Goal: Task Accomplishment & Management: Manage account settings

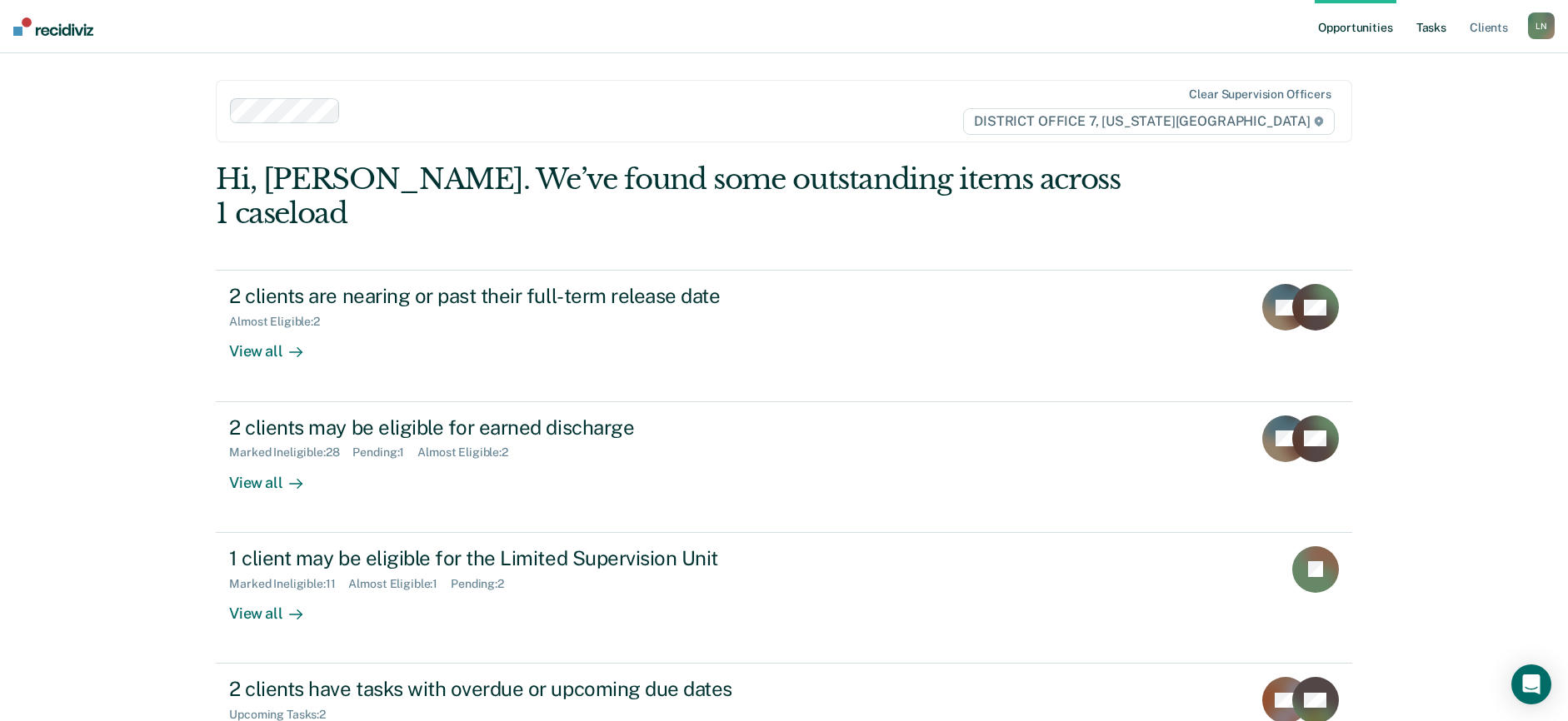
click at [1442, 28] on link "Tasks" at bounding box center [1432, 27] width 37 height 54
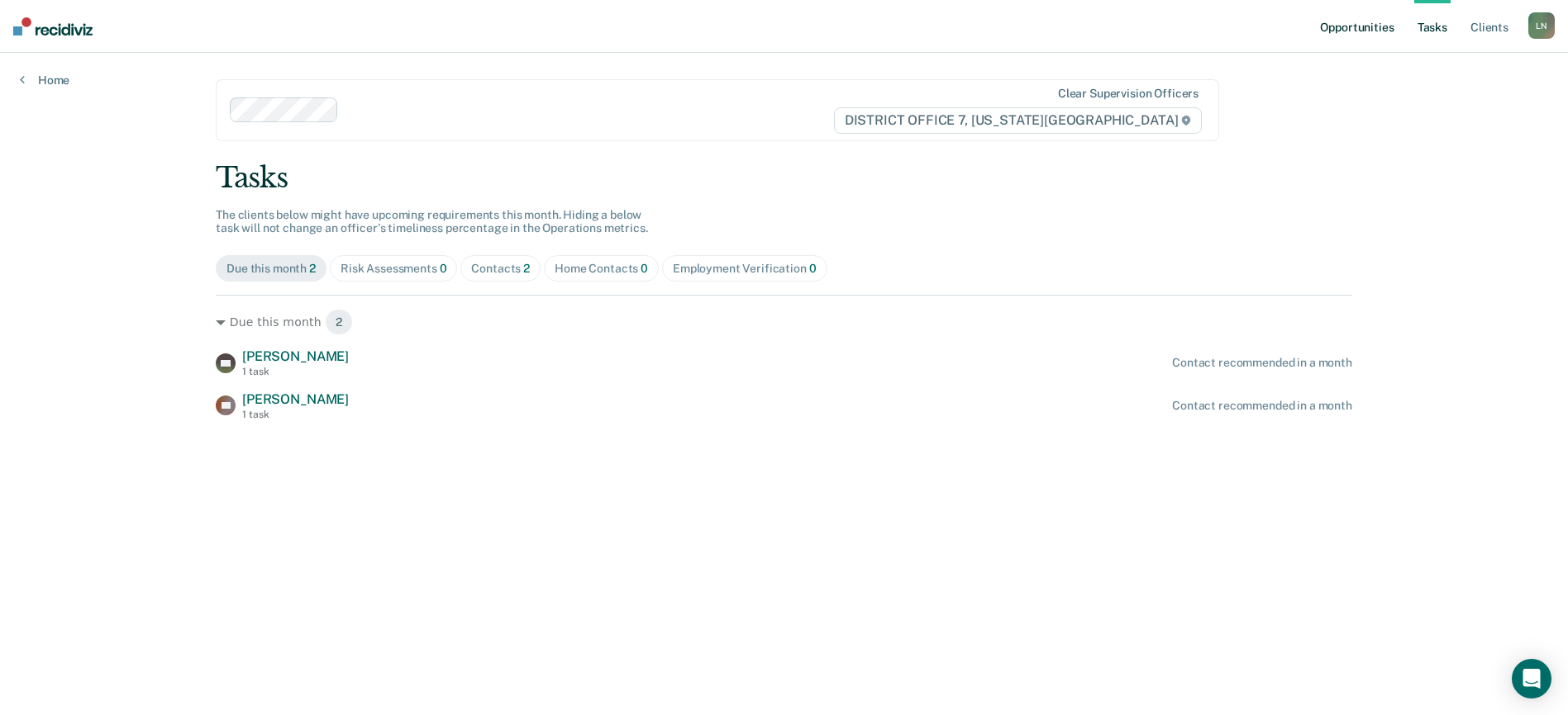
click at [1359, 30] on link "Opportunities" at bounding box center [1356, 27] width 80 height 53
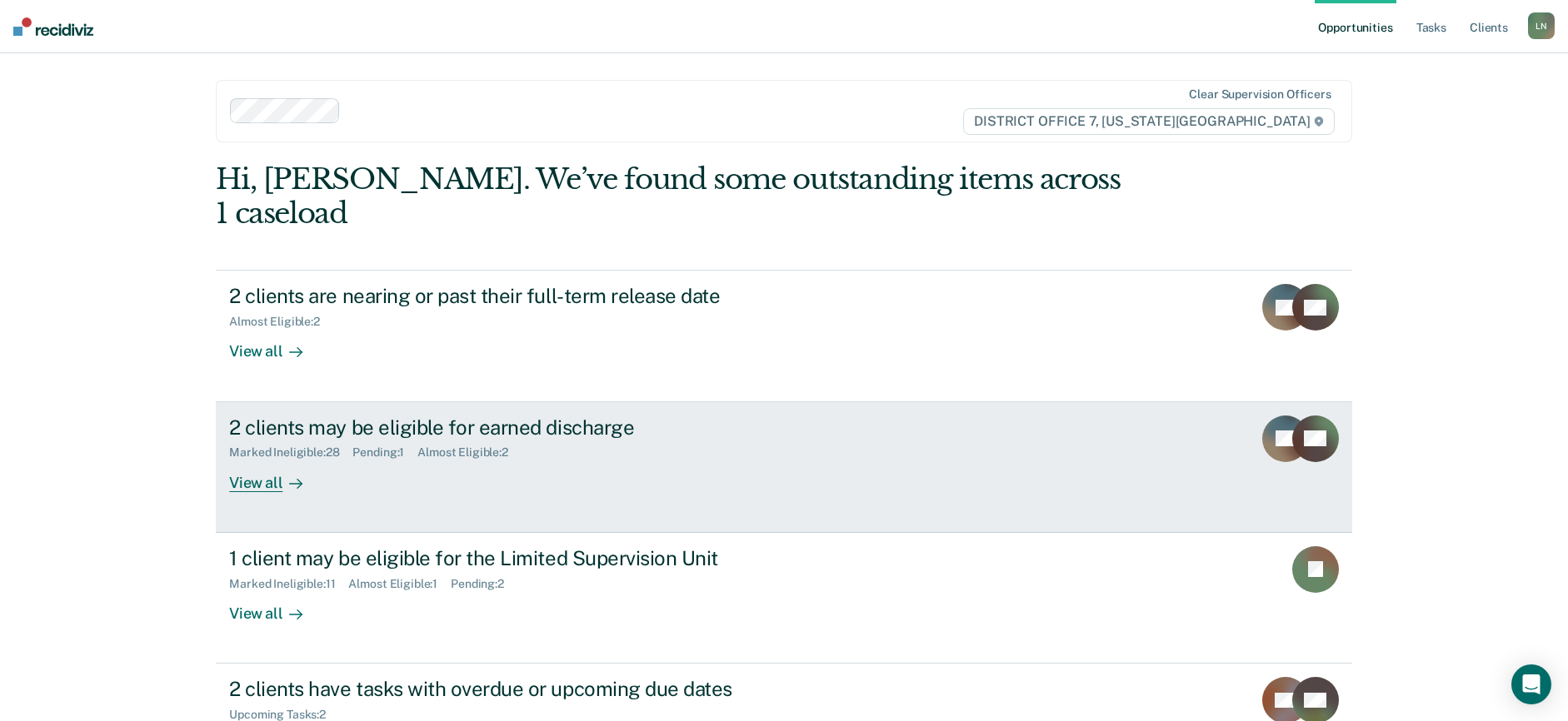
click at [267, 460] on div "View all" at bounding box center [275, 475] width 94 height 32
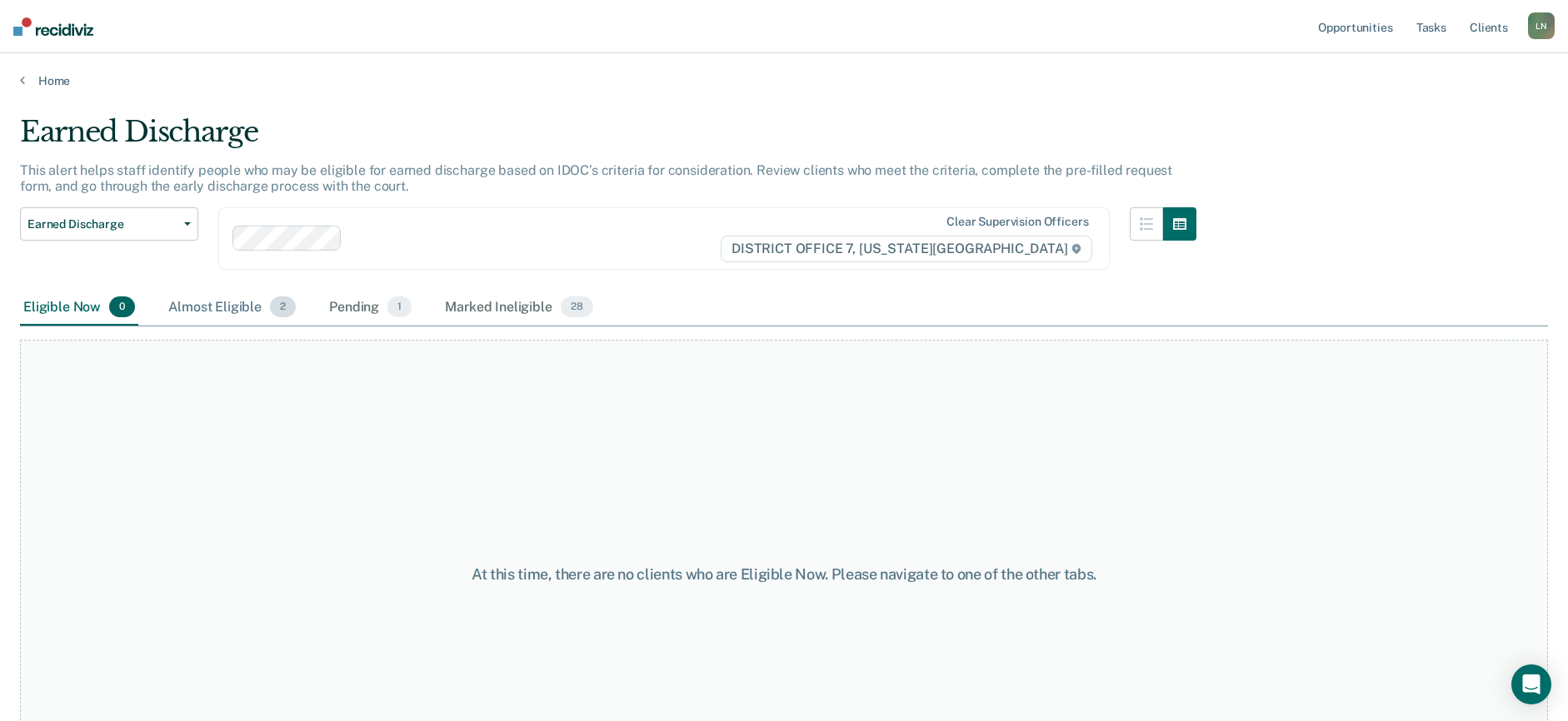
click at [234, 314] on div "Almost Eligible 2" at bounding box center [232, 309] width 134 height 37
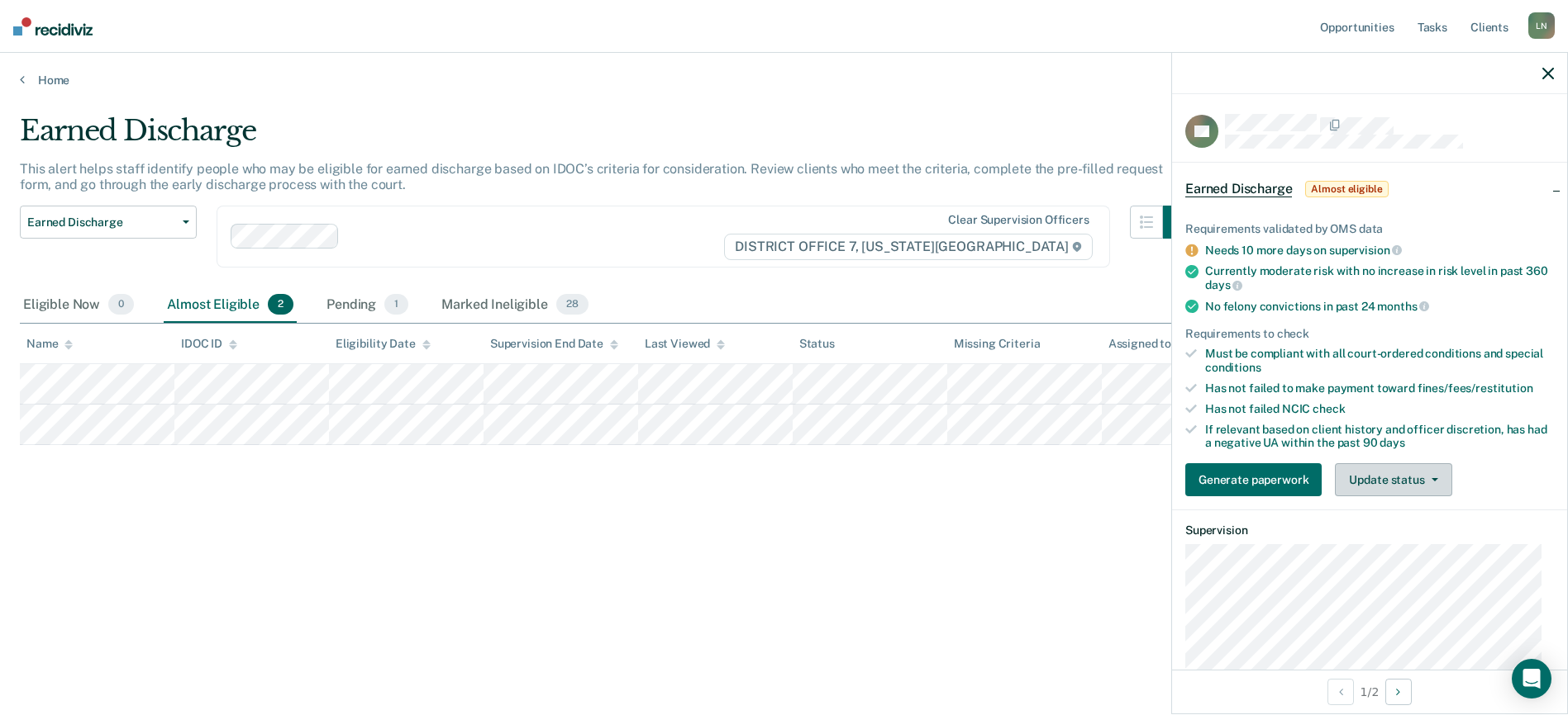
click at [1407, 480] on button "Update status" at bounding box center [1392, 480] width 117 height 33
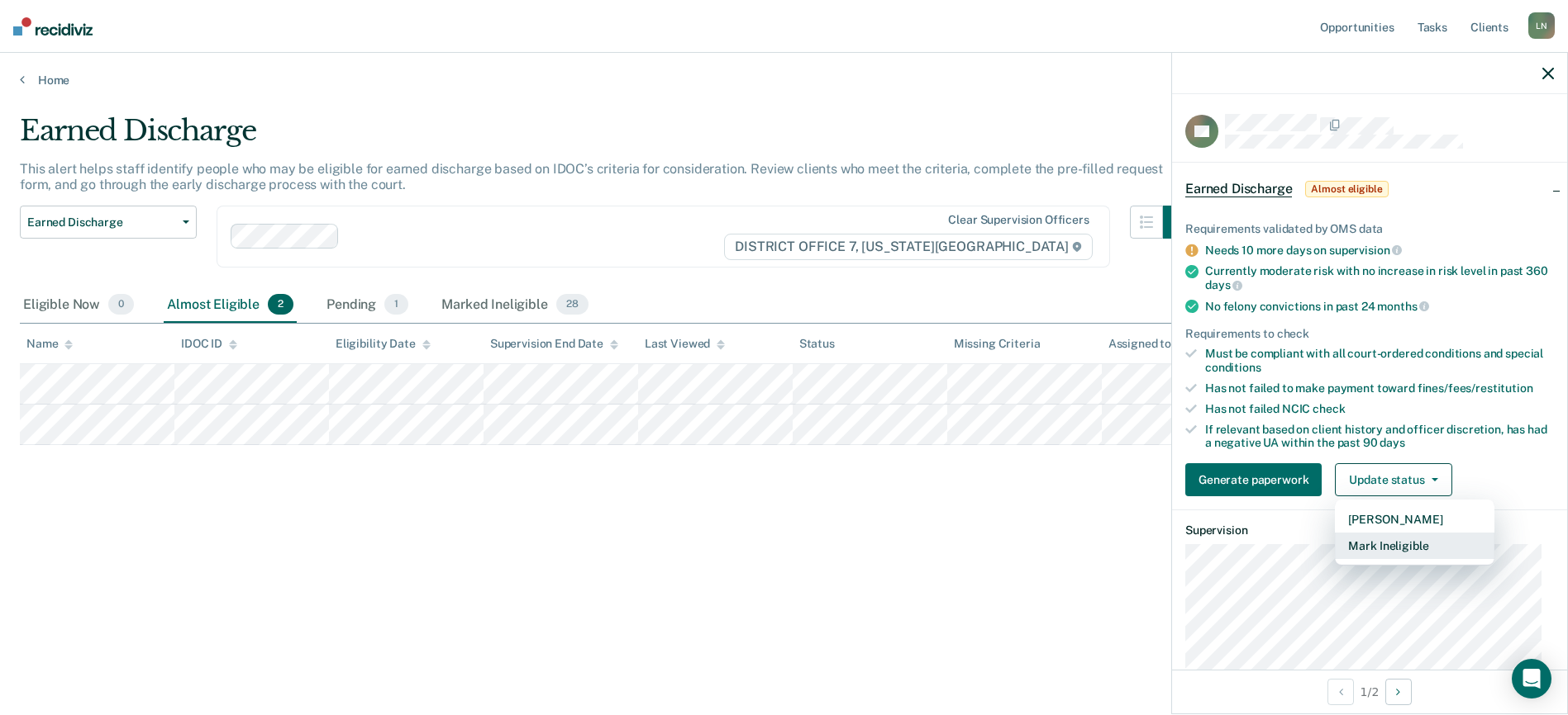
click at [1391, 534] on button "Mark Ineligible" at bounding box center [1413, 546] width 159 height 27
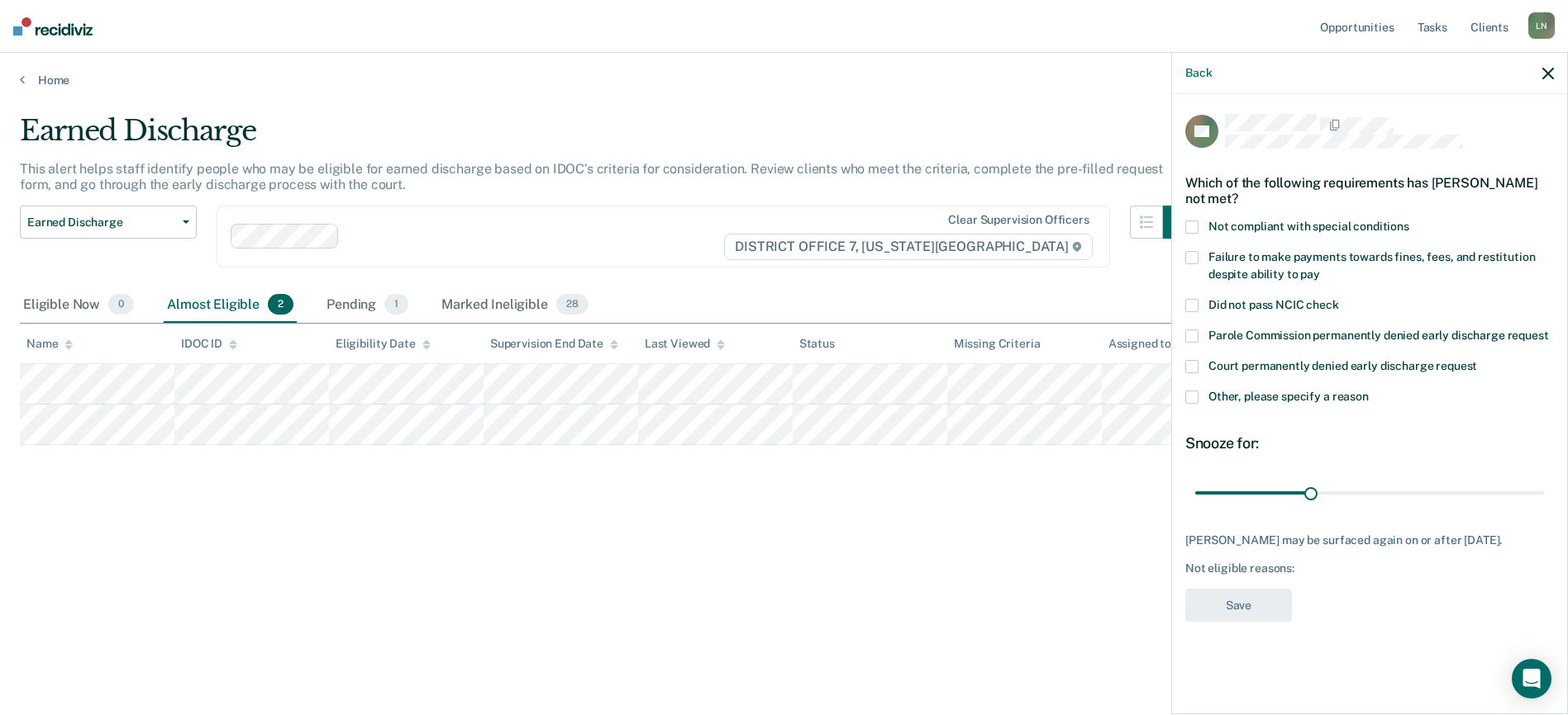
click at [1193, 398] on span at bounding box center [1192, 397] width 13 height 13
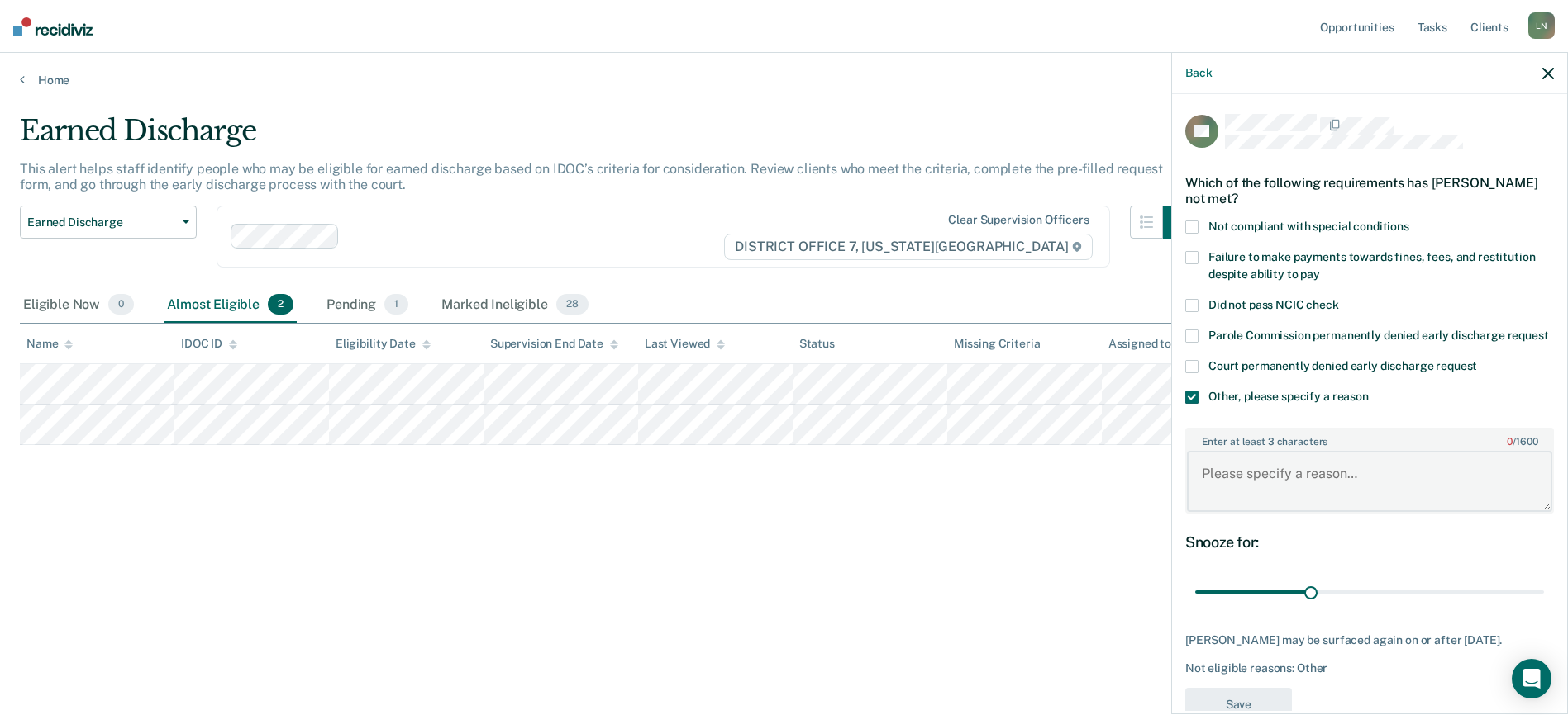
click at [1281, 501] on textarea "Enter at least 3 characters 0 / 1600" at bounding box center [1368, 482] width 365 height 61
type textarea "Currently a participant in drug court."
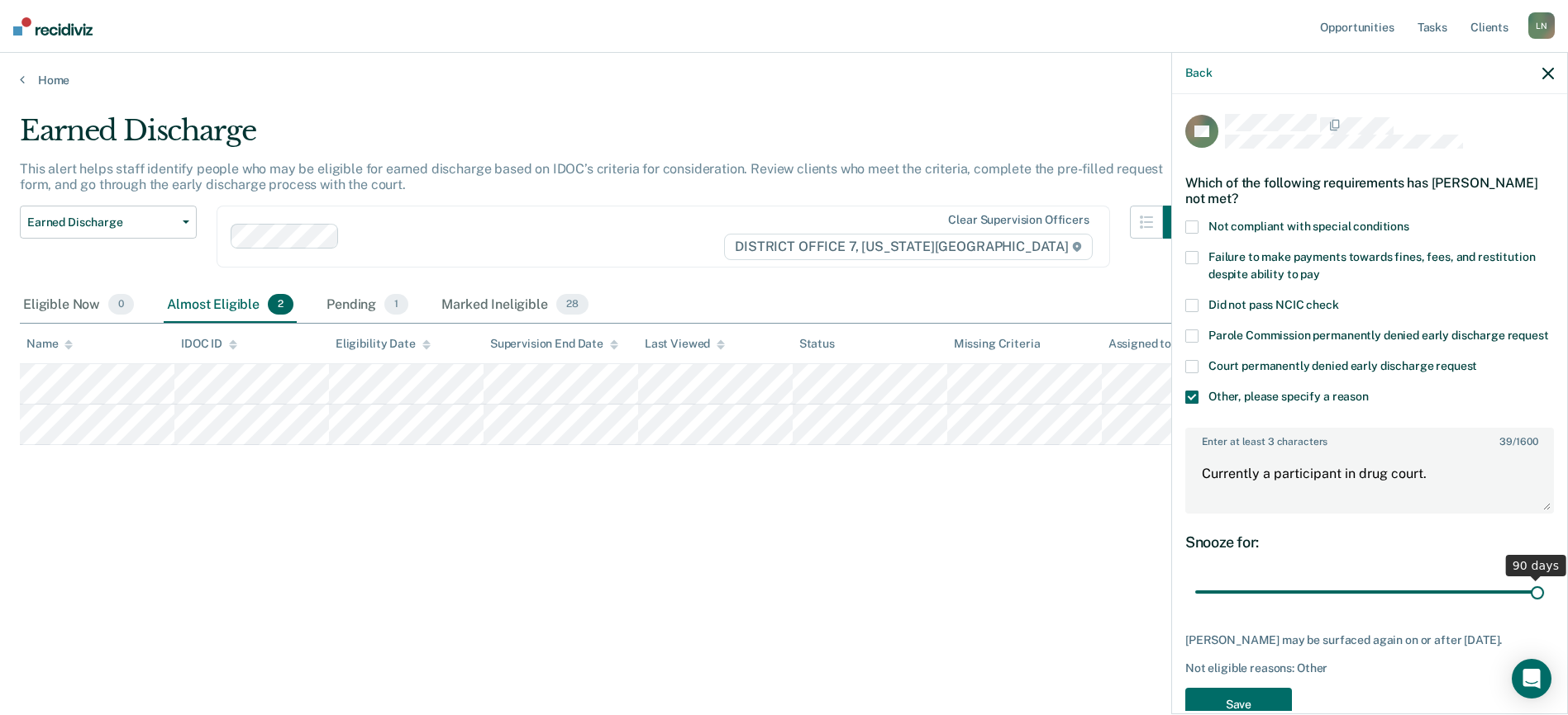
drag, startPoint x: 1302, startPoint y: 613, endPoint x: 1574, endPoint y: 594, distance: 272.7
type input "90"
click at [1544, 594] on input "range" at bounding box center [1368, 592] width 349 height 28
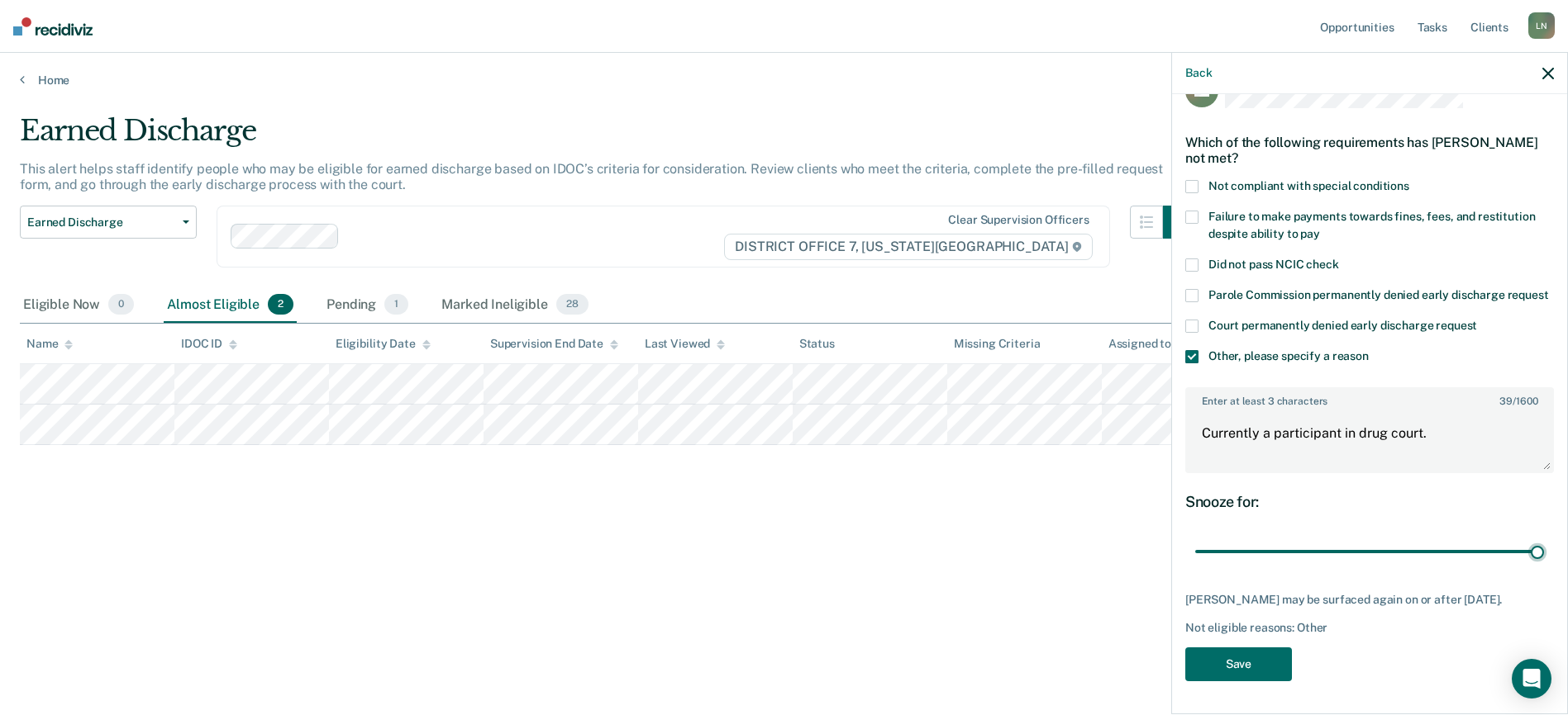
scroll to position [70, 0]
click at [1241, 664] on button "Save" at bounding box center [1239, 664] width 107 height 34
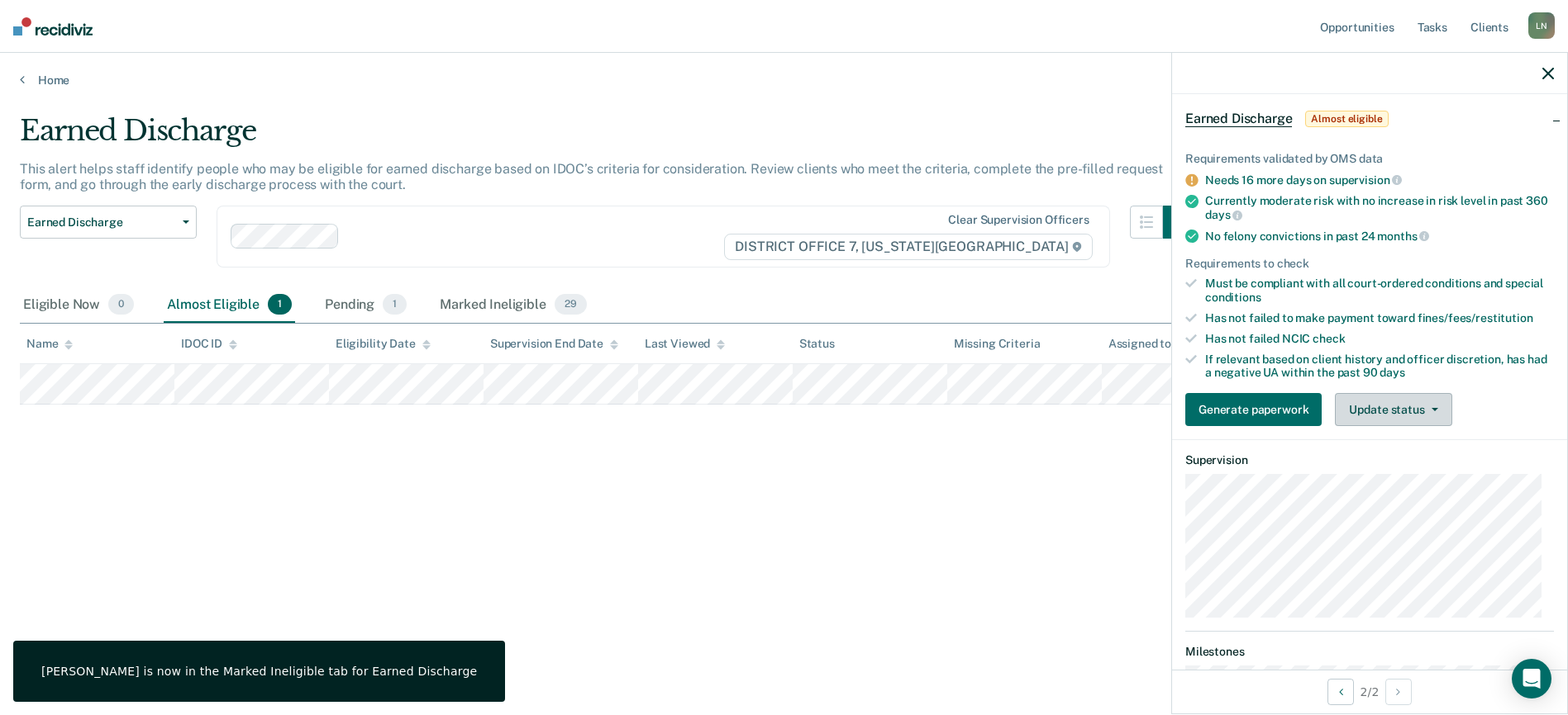
click at [1435, 411] on button "Update status" at bounding box center [1392, 410] width 117 height 33
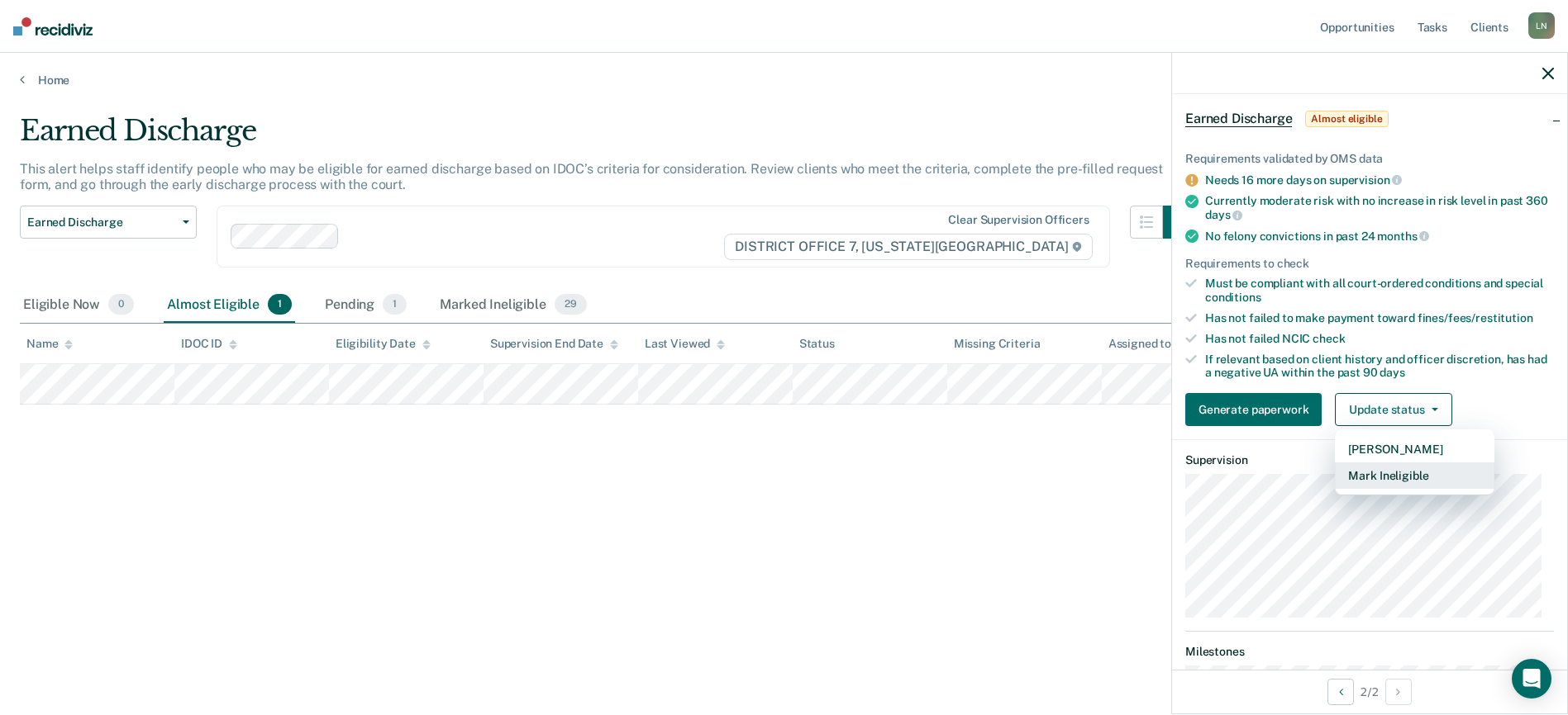
click at [1418, 470] on button "Mark Ineligible" at bounding box center [1413, 475] width 159 height 27
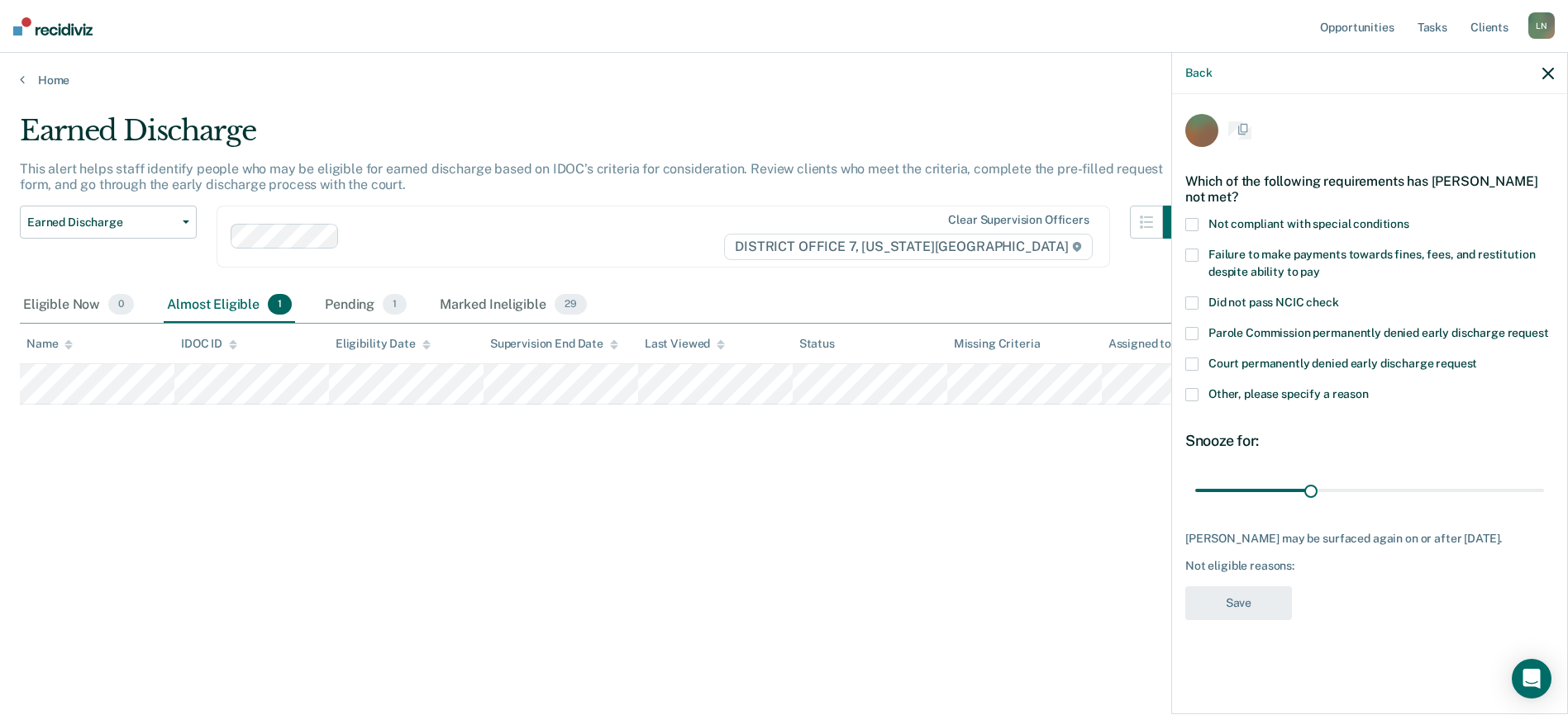
scroll to position [0, 0]
drag, startPoint x: 1312, startPoint y: 493, endPoint x: 1422, endPoint y: 438, distance: 123.0
type input "90"
click at [1544, 490] on input "range" at bounding box center [1368, 492] width 349 height 28
click at [1185, 398] on span at bounding box center [1192, 397] width 13 height 13
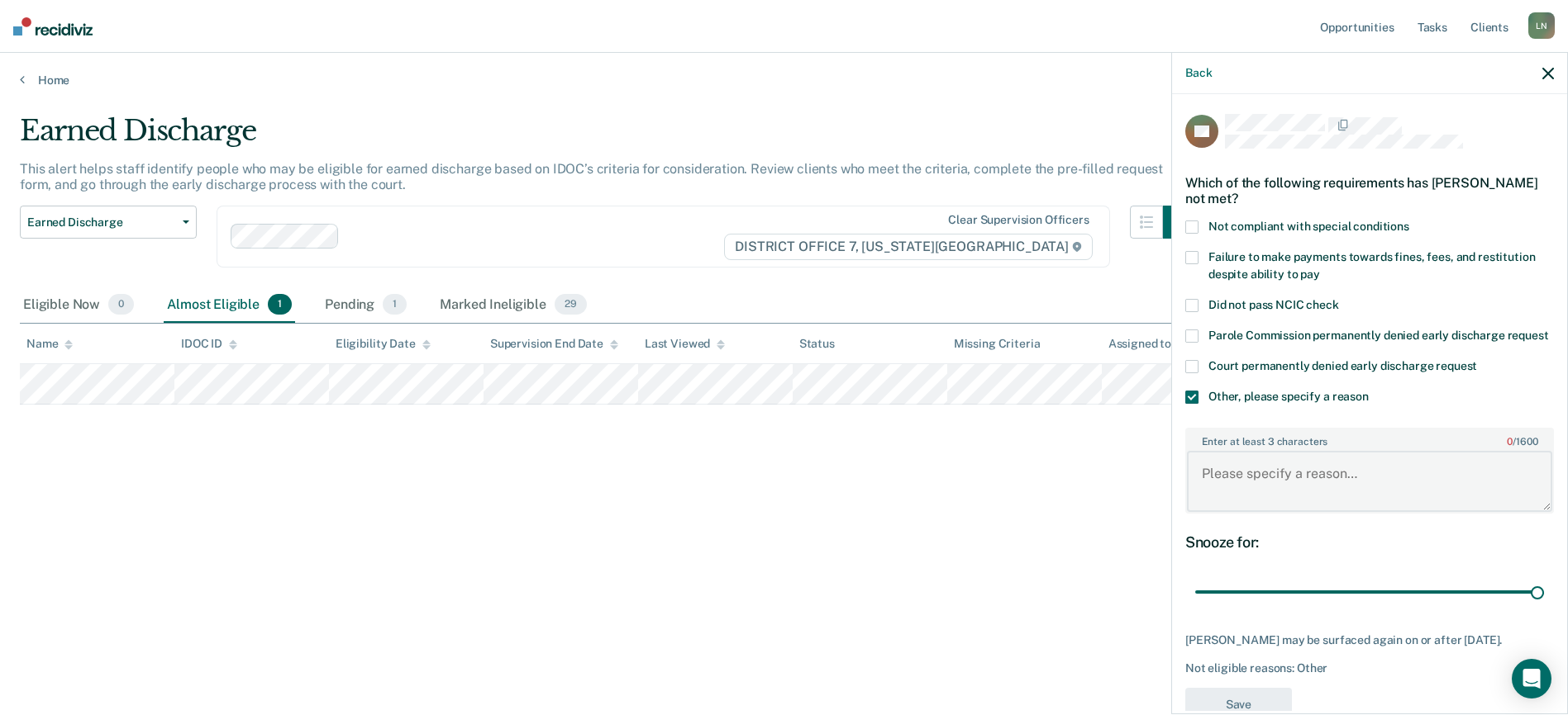
click at [1252, 498] on textarea "Enter at least 3 characters 0 / 1600" at bounding box center [1368, 482] width 365 height 61
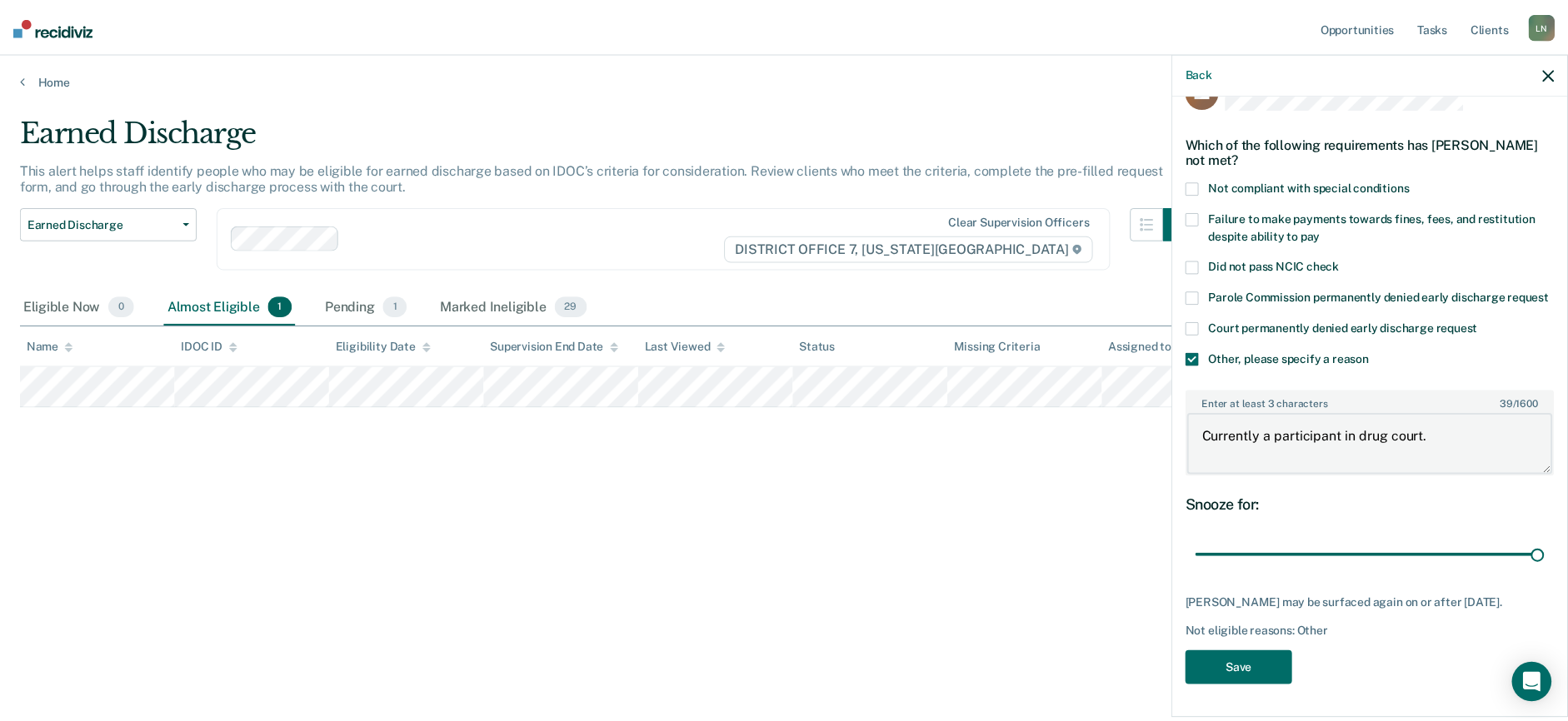
scroll to position [70, 0]
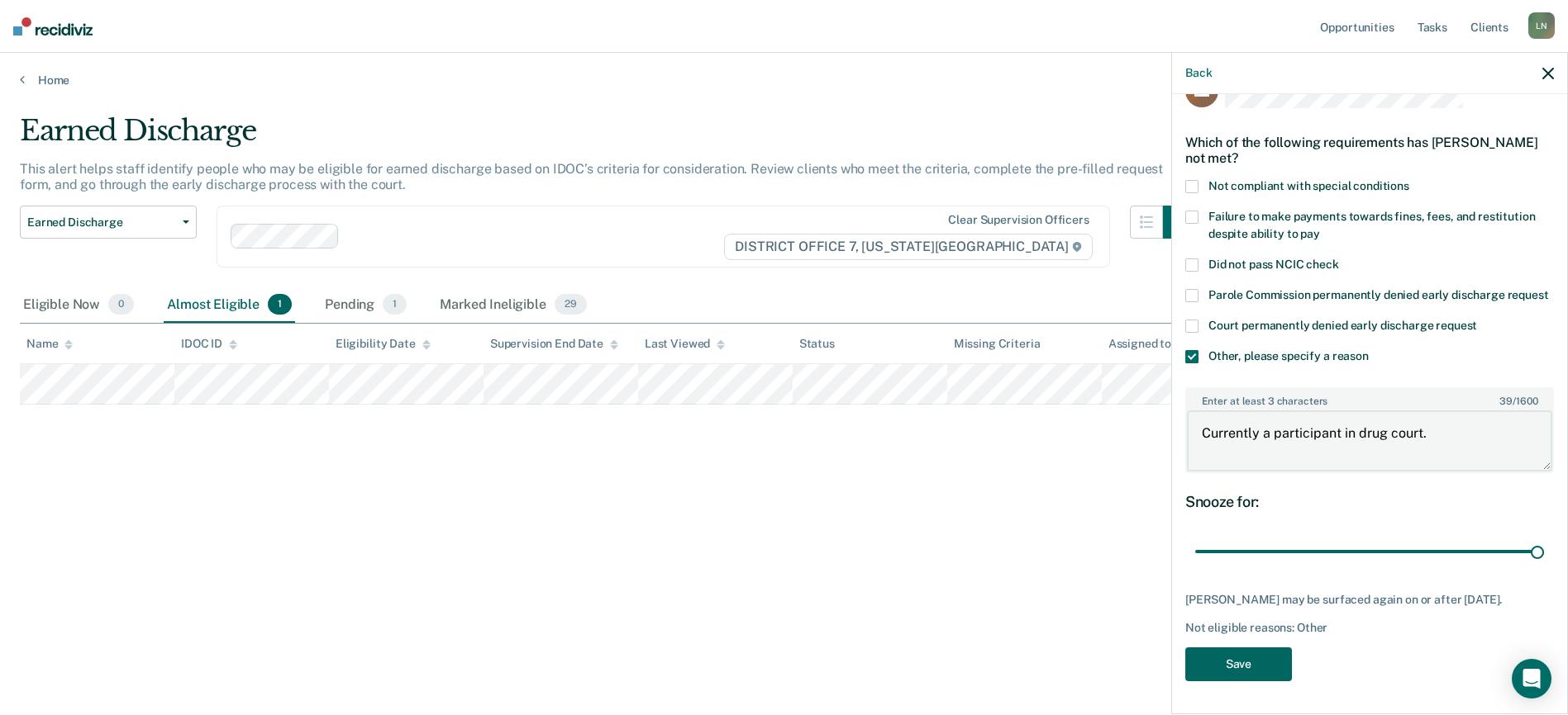
type textarea "Currently a participant in drug court."
click at [1252, 669] on button "Save" at bounding box center [1239, 664] width 107 height 34
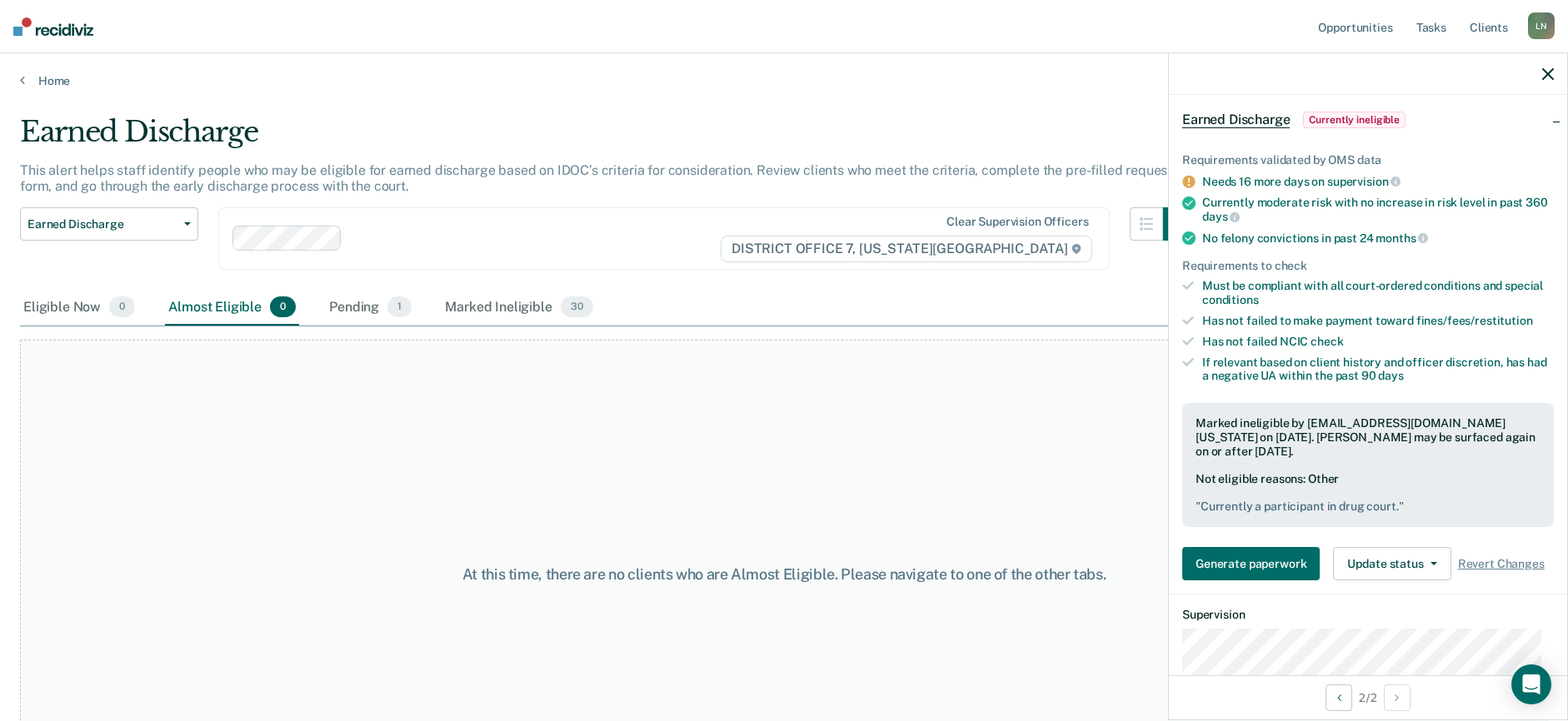
click at [1550, 77] on icon "button" at bounding box center [1548, 74] width 12 height 12
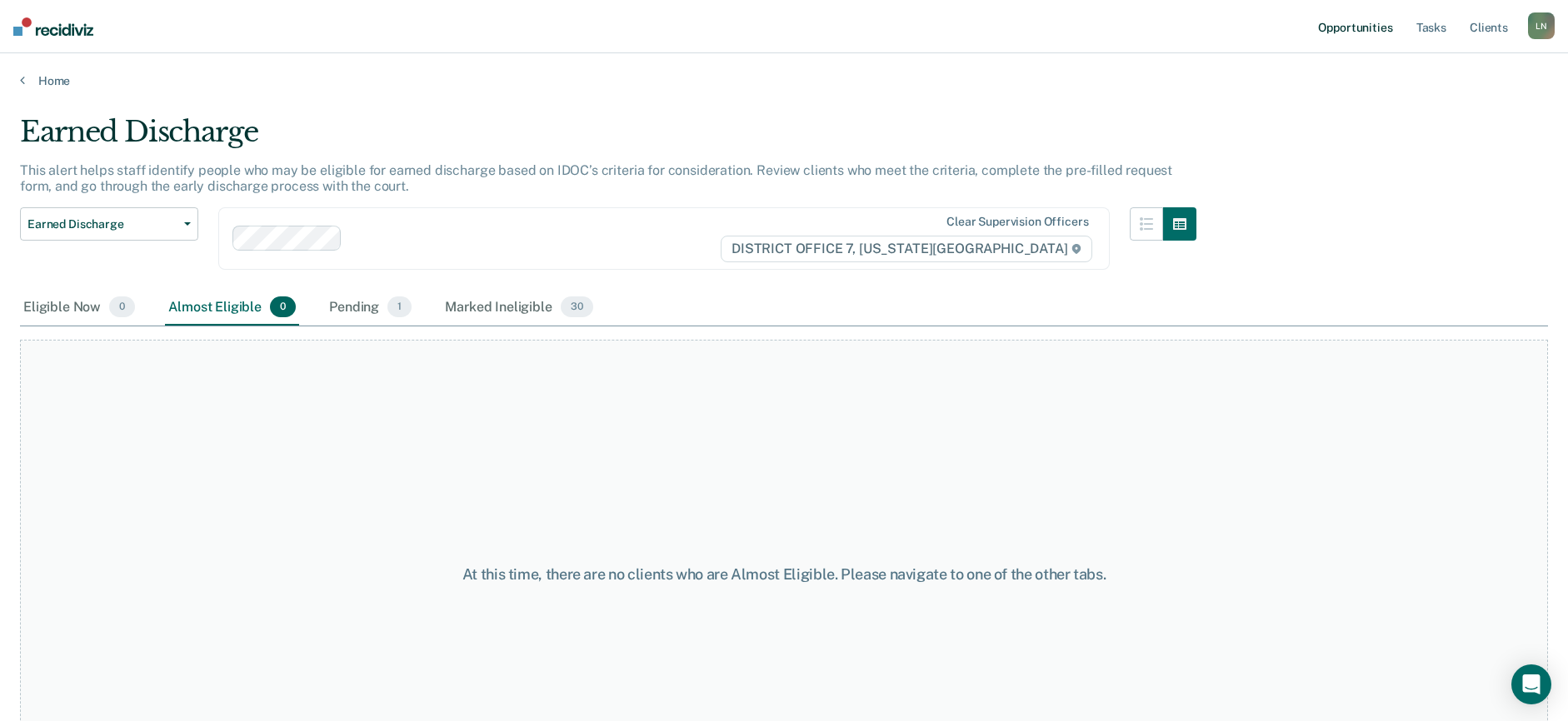
click at [1343, 25] on link "Opportunities" at bounding box center [1355, 27] width 81 height 54
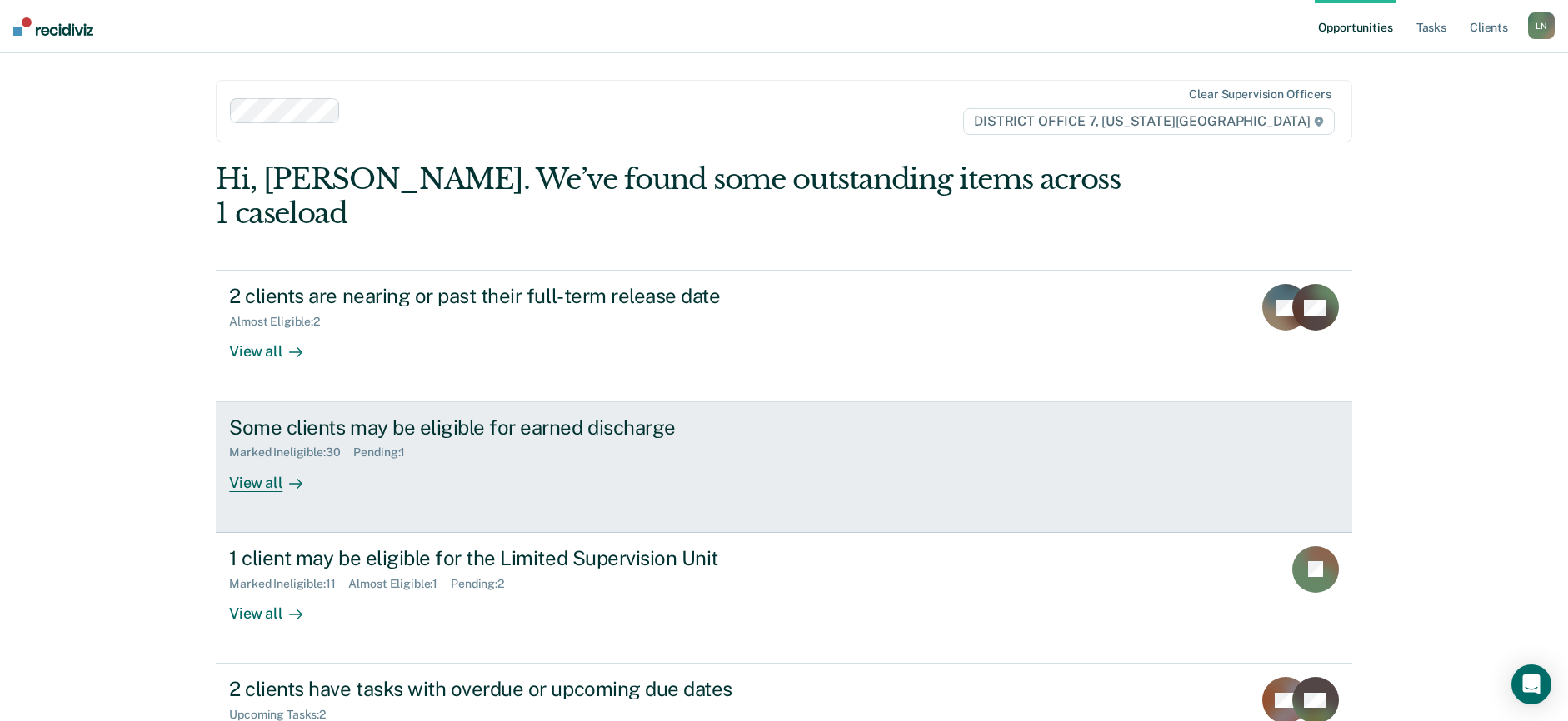
click at [252, 460] on div "View all" at bounding box center [275, 475] width 94 height 32
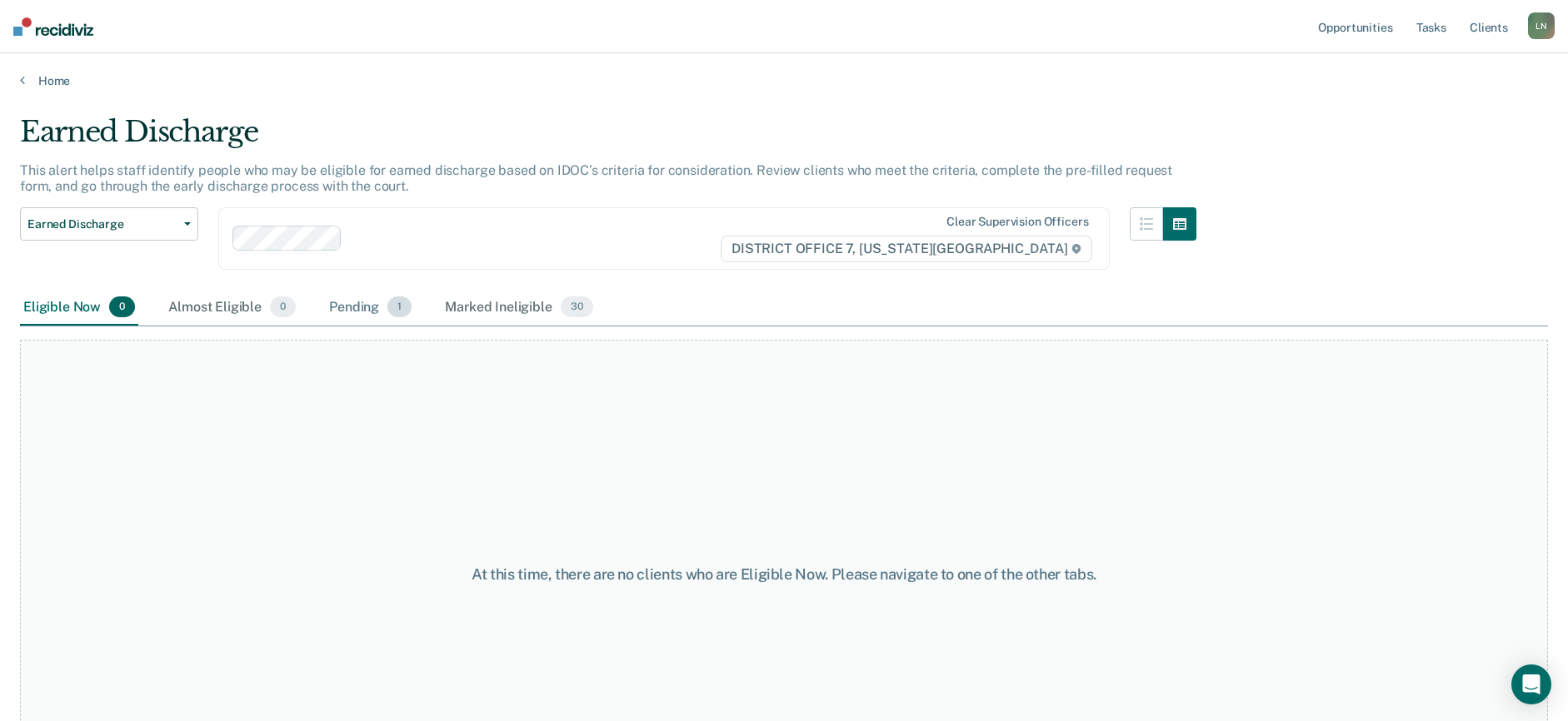
click at [354, 315] on div "Pending 1" at bounding box center [370, 309] width 89 height 37
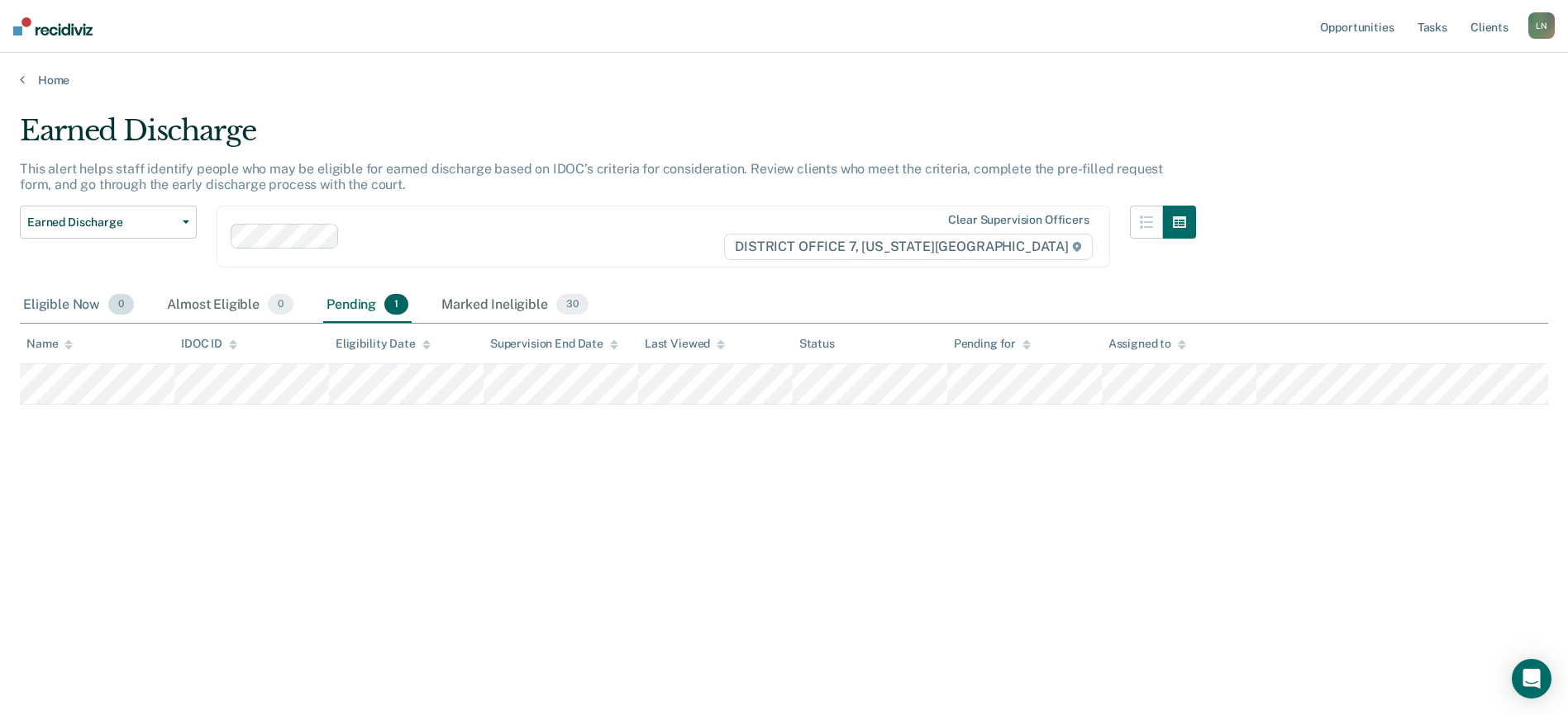
click at [70, 303] on div "Eligible Now 0" at bounding box center [79, 306] width 118 height 37
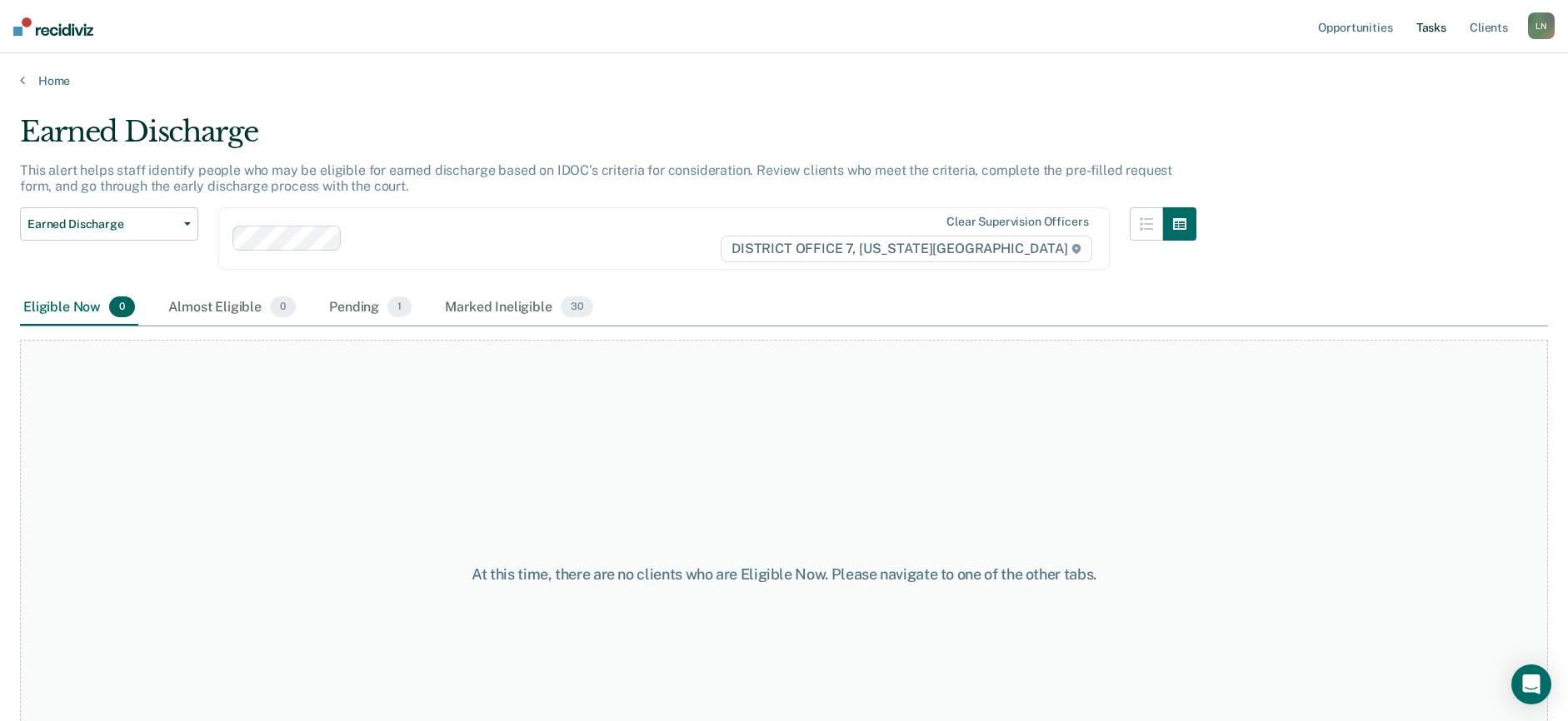
click at [1420, 22] on link "Tasks" at bounding box center [1432, 27] width 37 height 54
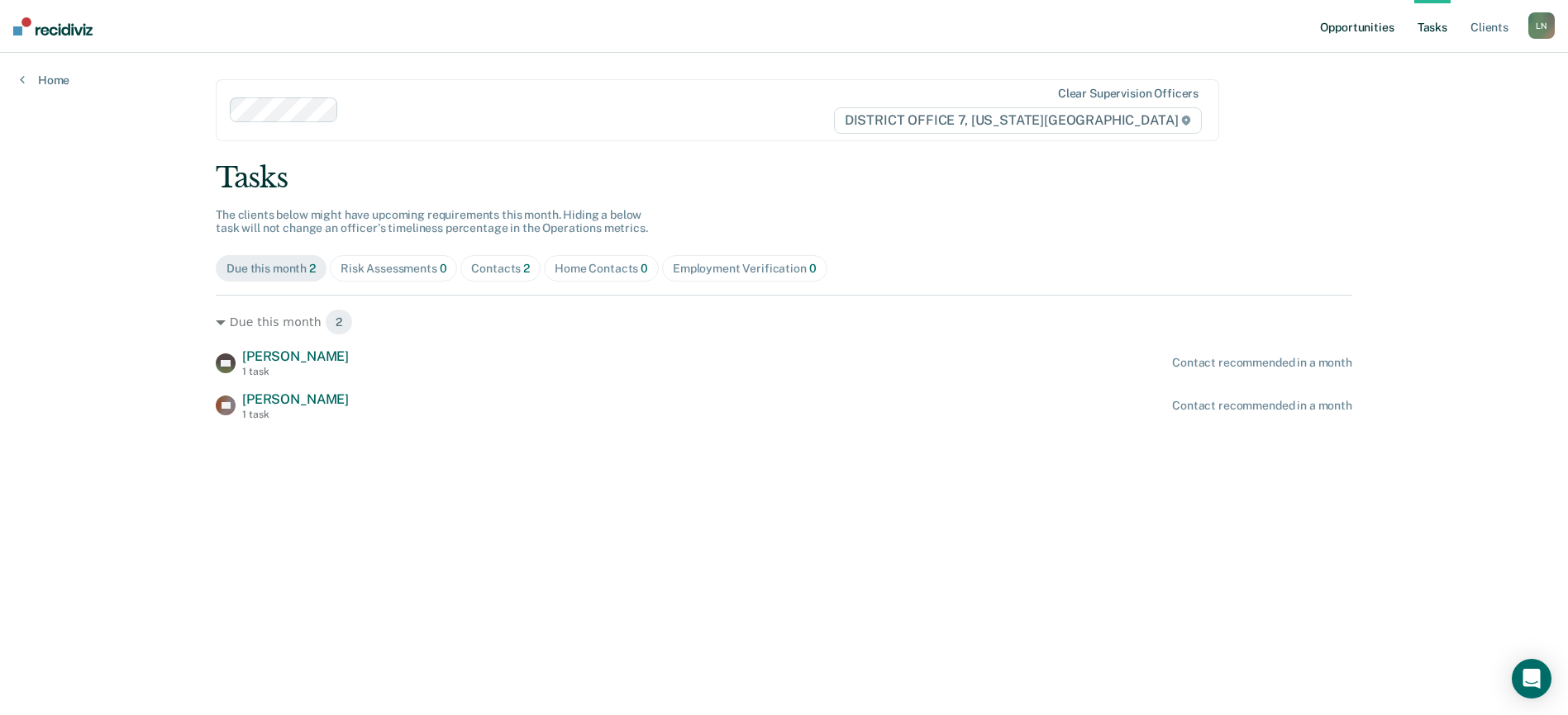
click at [1343, 21] on link "Opportunities" at bounding box center [1356, 27] width 80 height 53
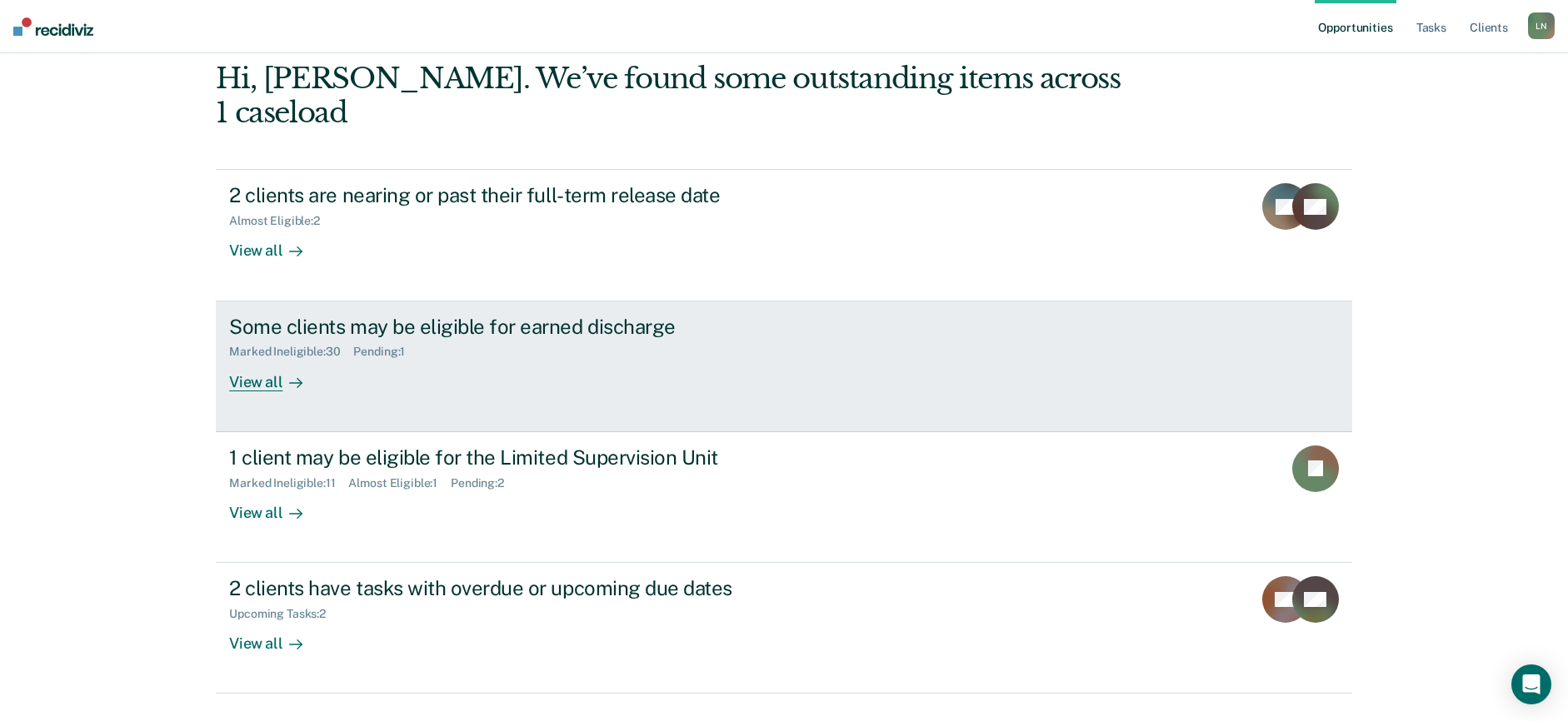
scroll to position [106, 0]
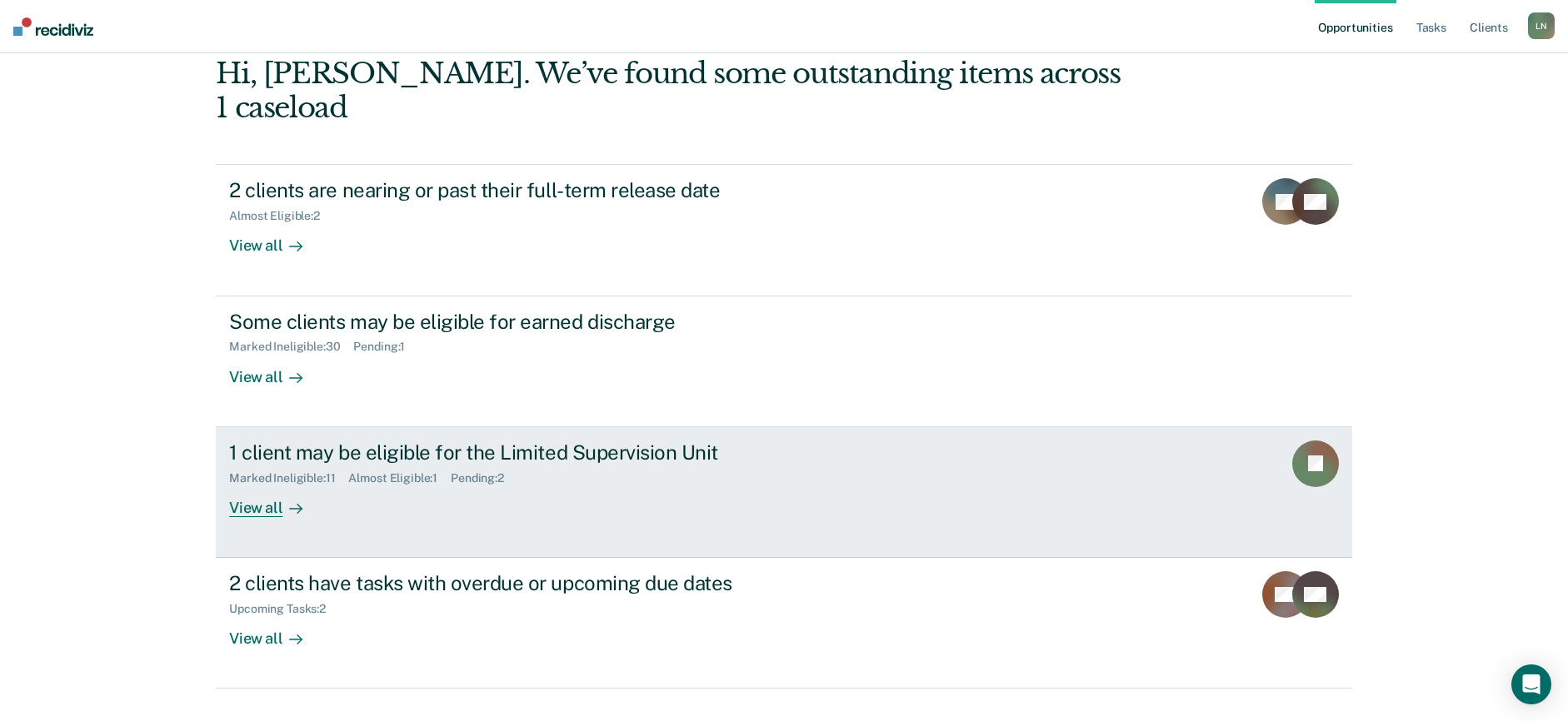
click at [249, 485] on div "View all" at bounding box center [275, 500] width 94 height 32
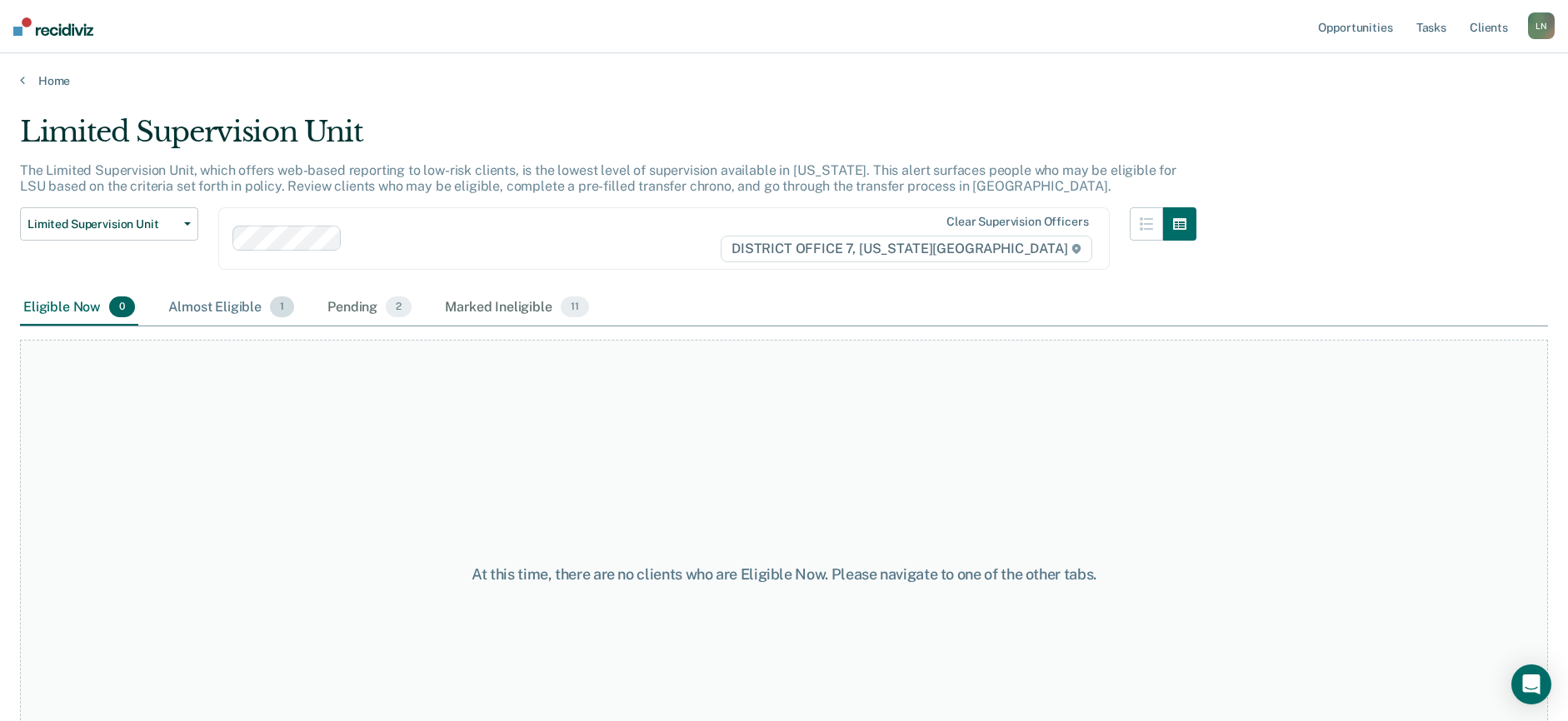
click at [249, 299] on div "Almost Eligible 1" at bounding box center [231, 309] width 133 height 37
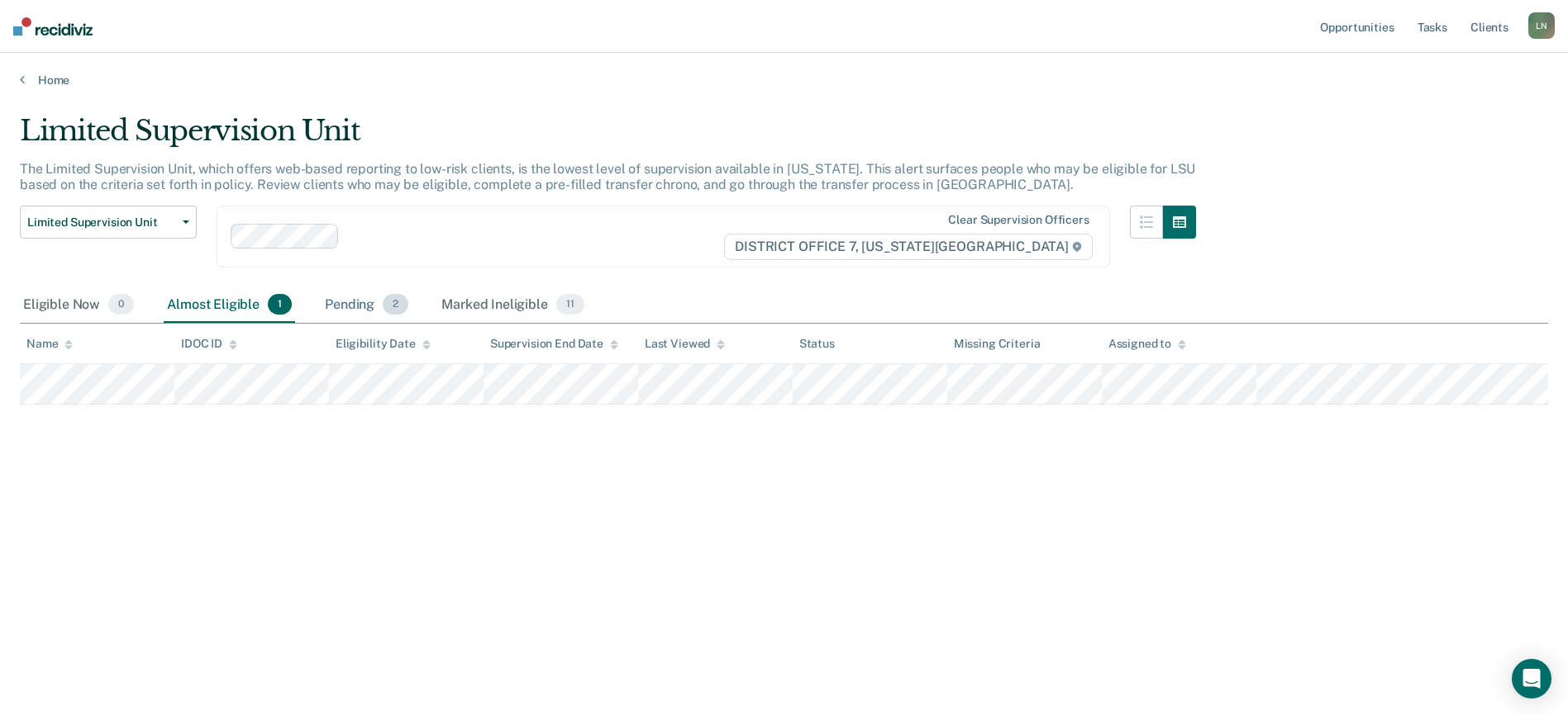
click at [353, 303] on div "Pending 2" at bounding box center [367, 306] width 90 height 37
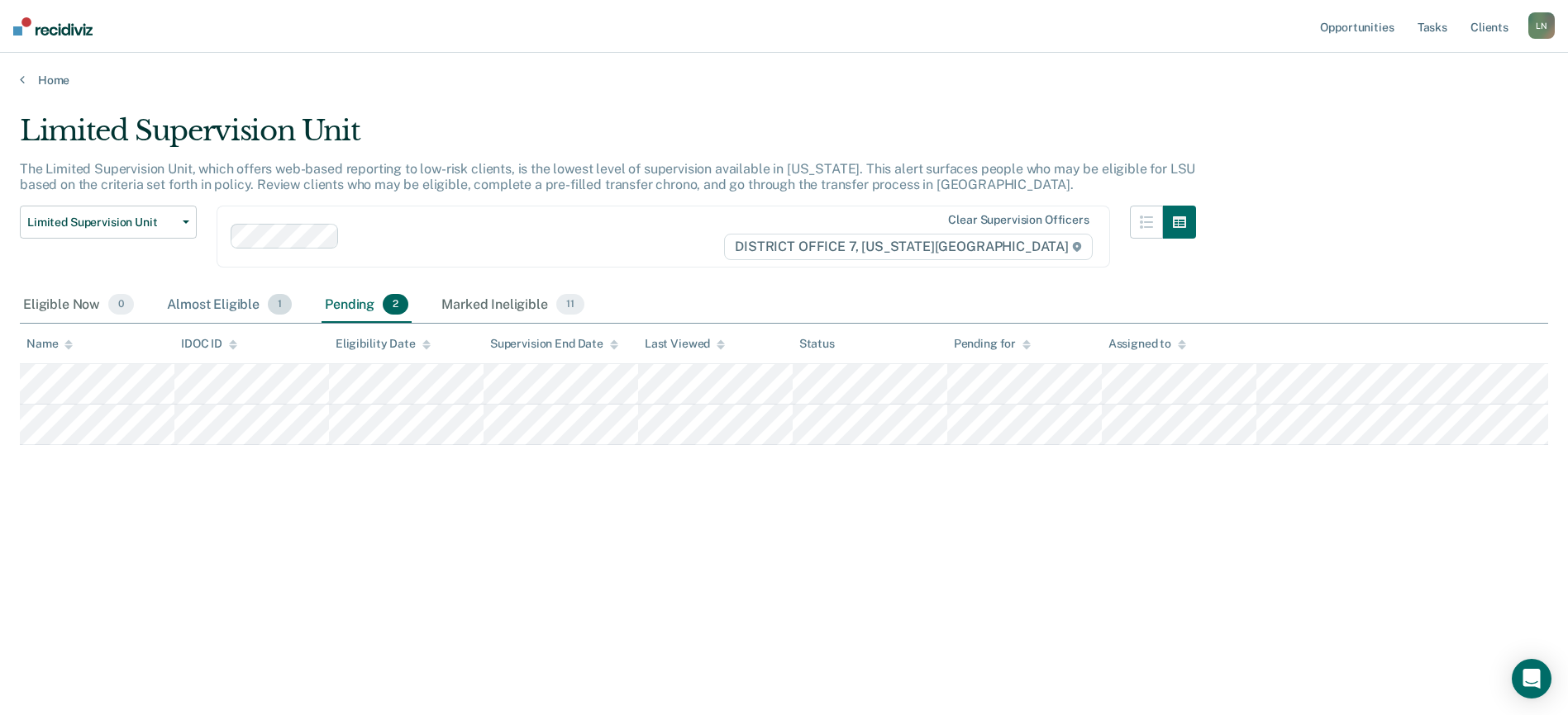
click at [189, 308] on div "Almost Eligible 1" at bounding box center [229, 306] width 132 height 37
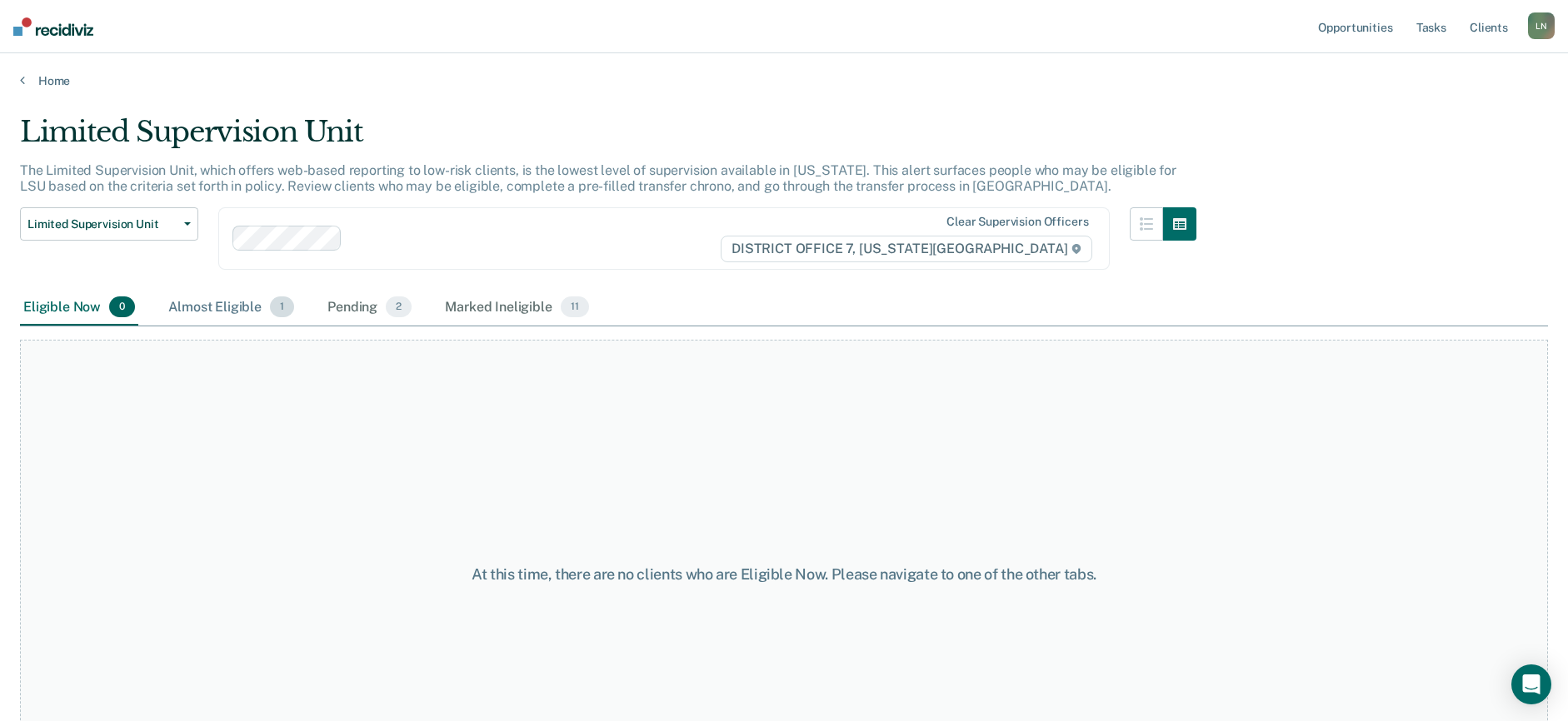
click at [223, 315] on div "Almost Eligible 1" at bounding box center [231, 309] width 133 height 37
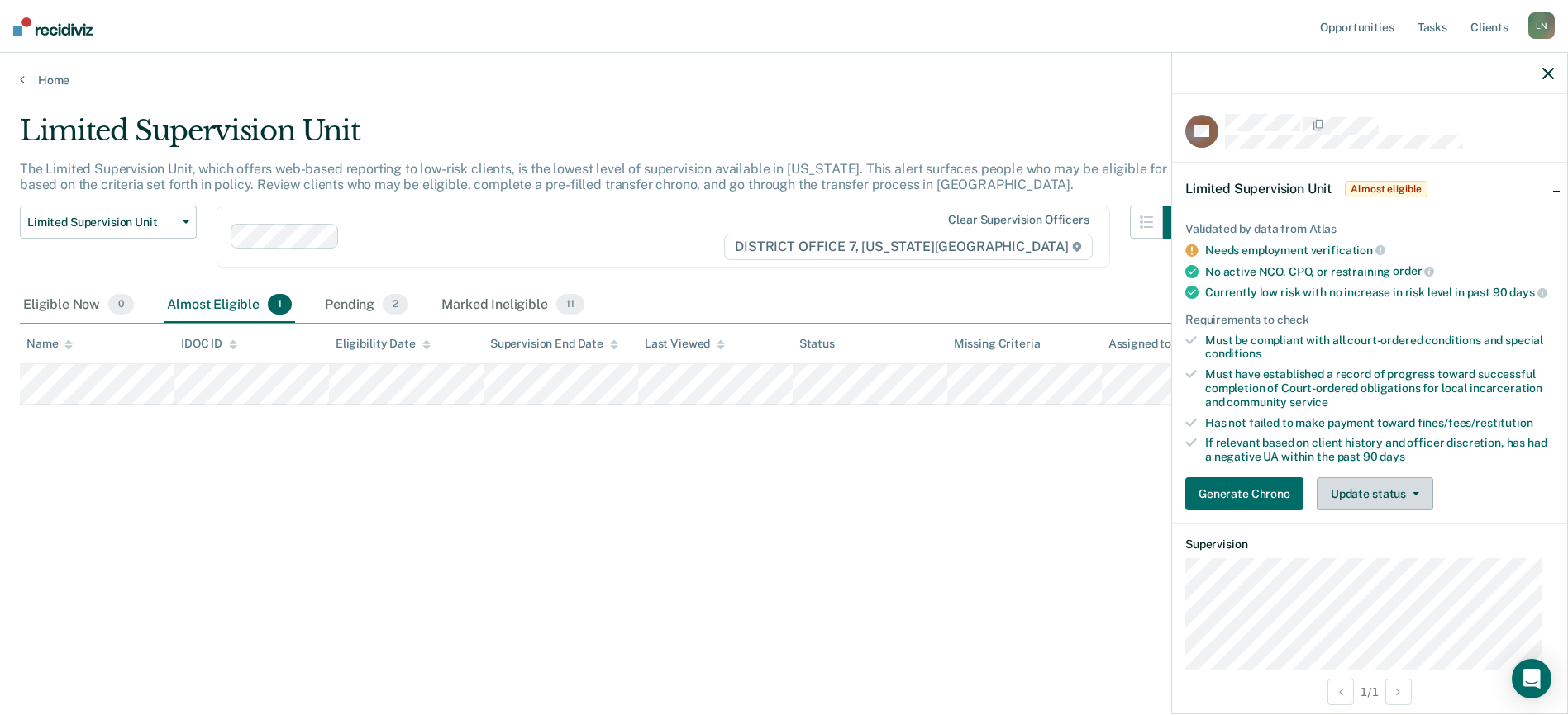
click at [1350, 509] on button "Update status" at bounding box center [1374, 494] width 117 height 33
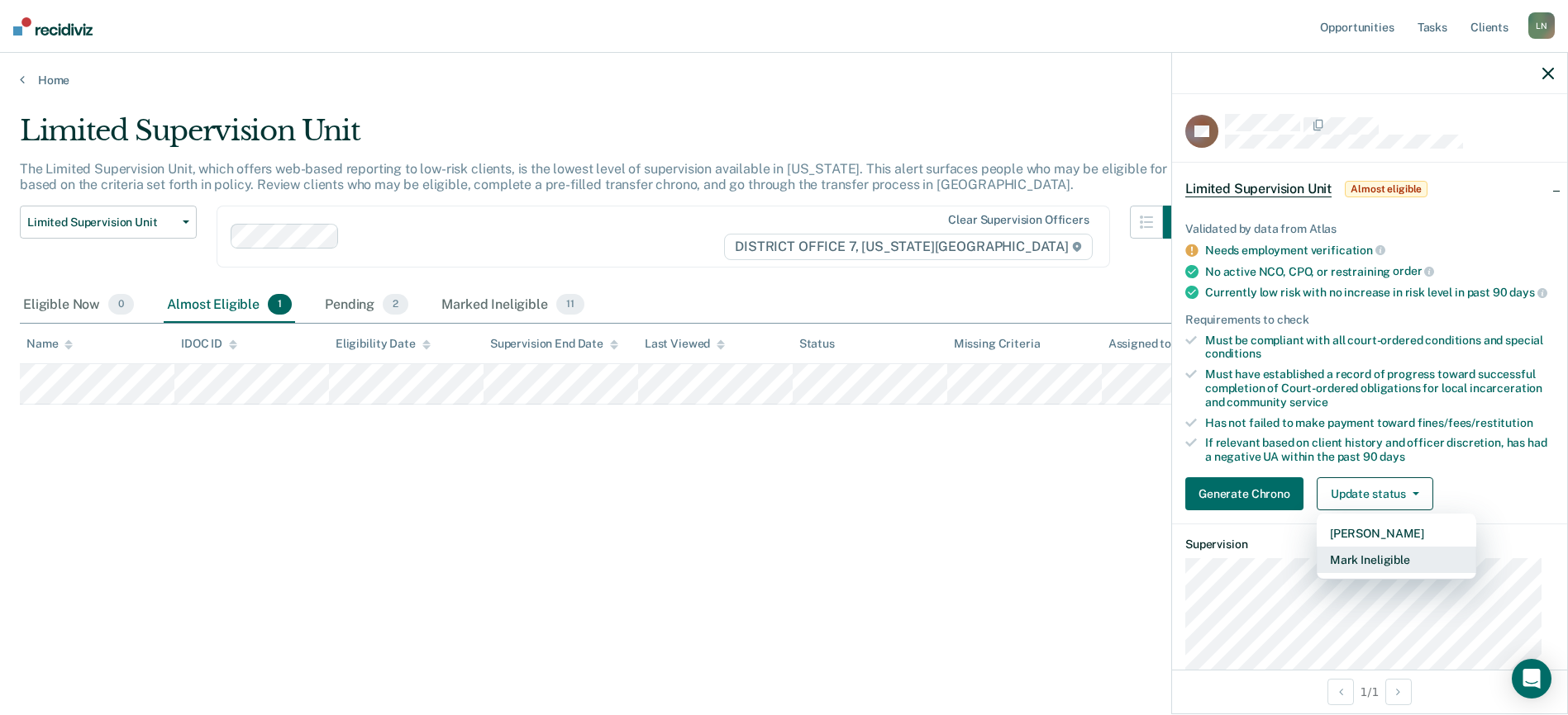
click at [1365, 573] on button "Mark Ineligible" at bounding box center [1395, 560] width 159 height 27
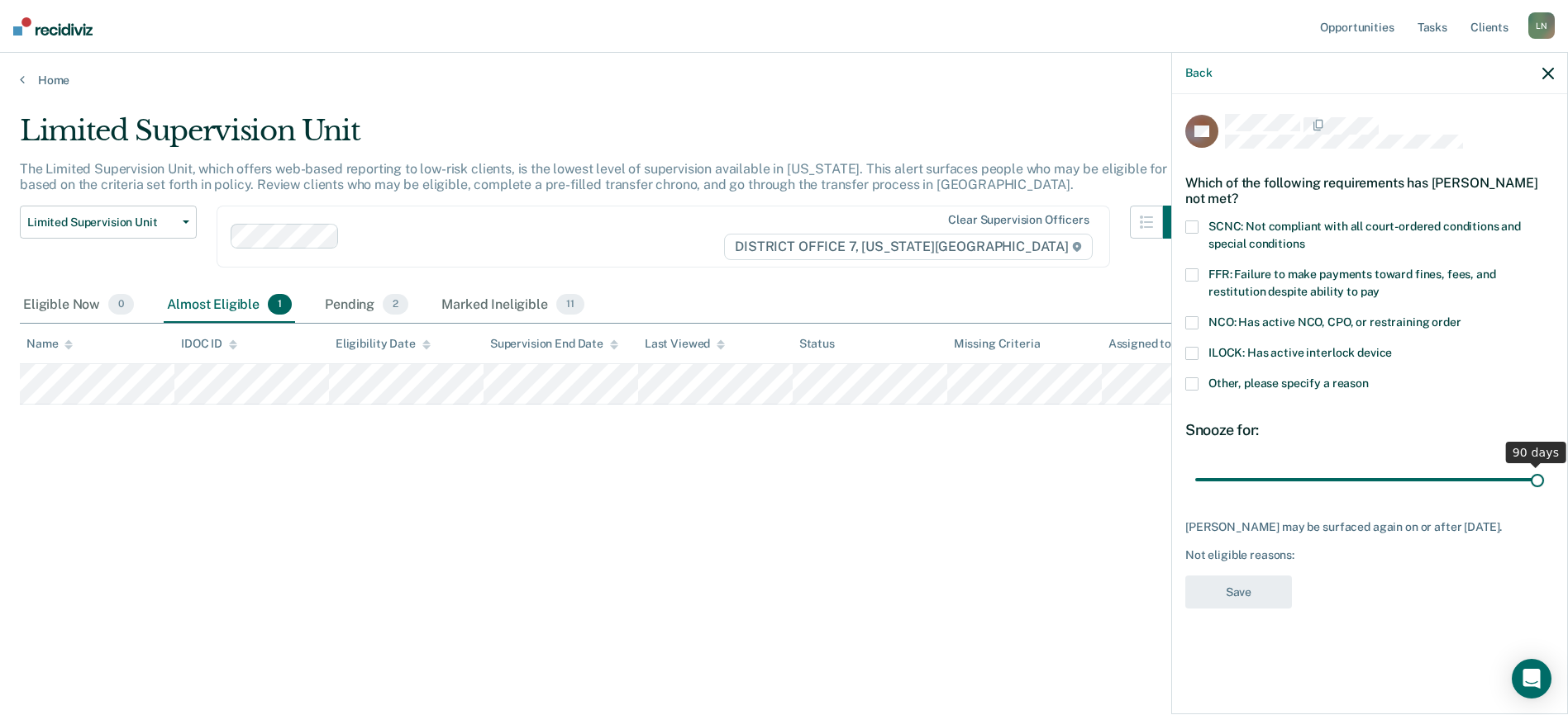
drag, startPoint x: 1308, startPoint y: 482, endPoint x: 1574, endPoint y: 472, distance: 266.2
type input "90"
click at [1544, 472] on input "range" at bounding box center [1368, 479] width 349 height 28
click at [1196, 272] on span at bounding box center [1192, 275] width 13 height 13
click at [1261, 591] on button "Save" at bounding box center [1239, 592] width 107 height 34
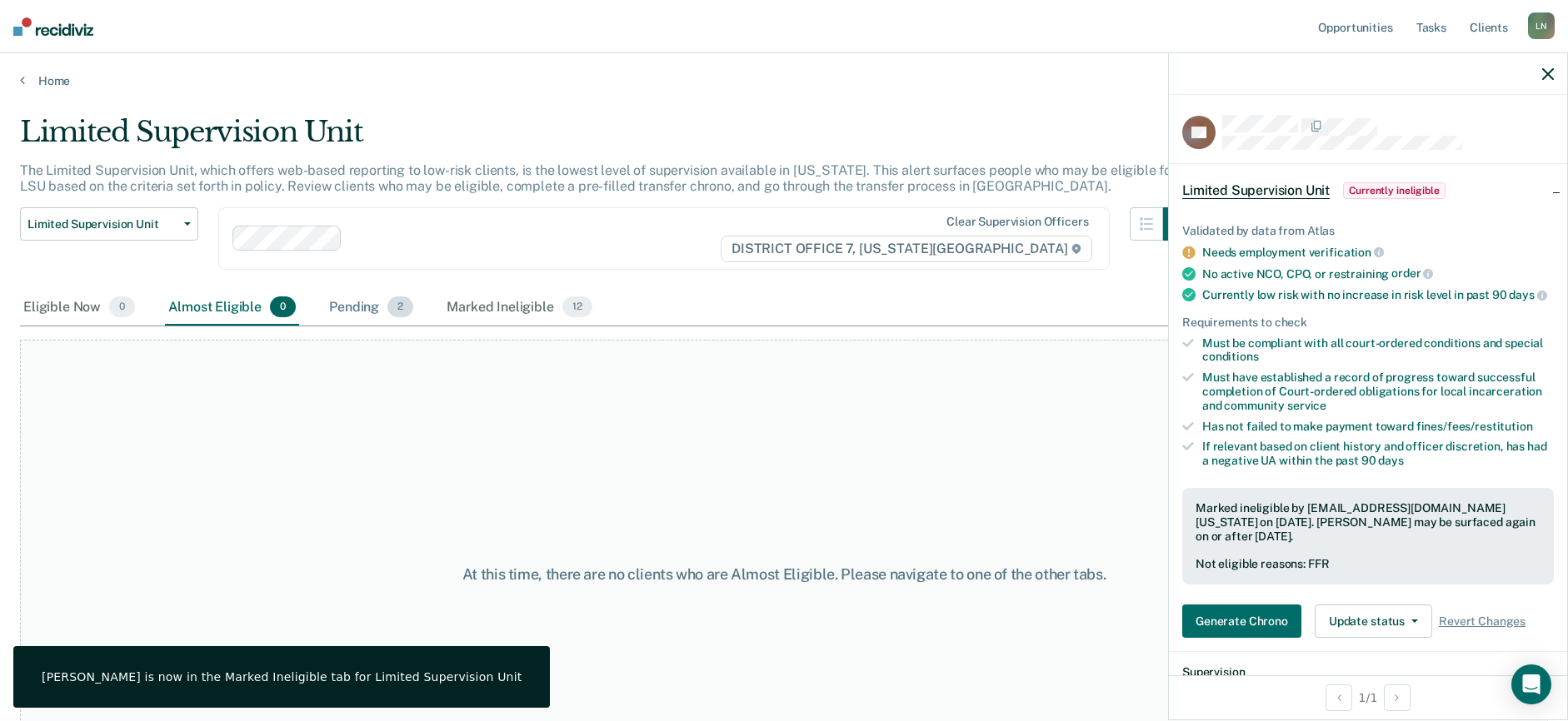
click at [365, 312] on div "Pending 2" at bounding box center [371, 309] width 91 height 37
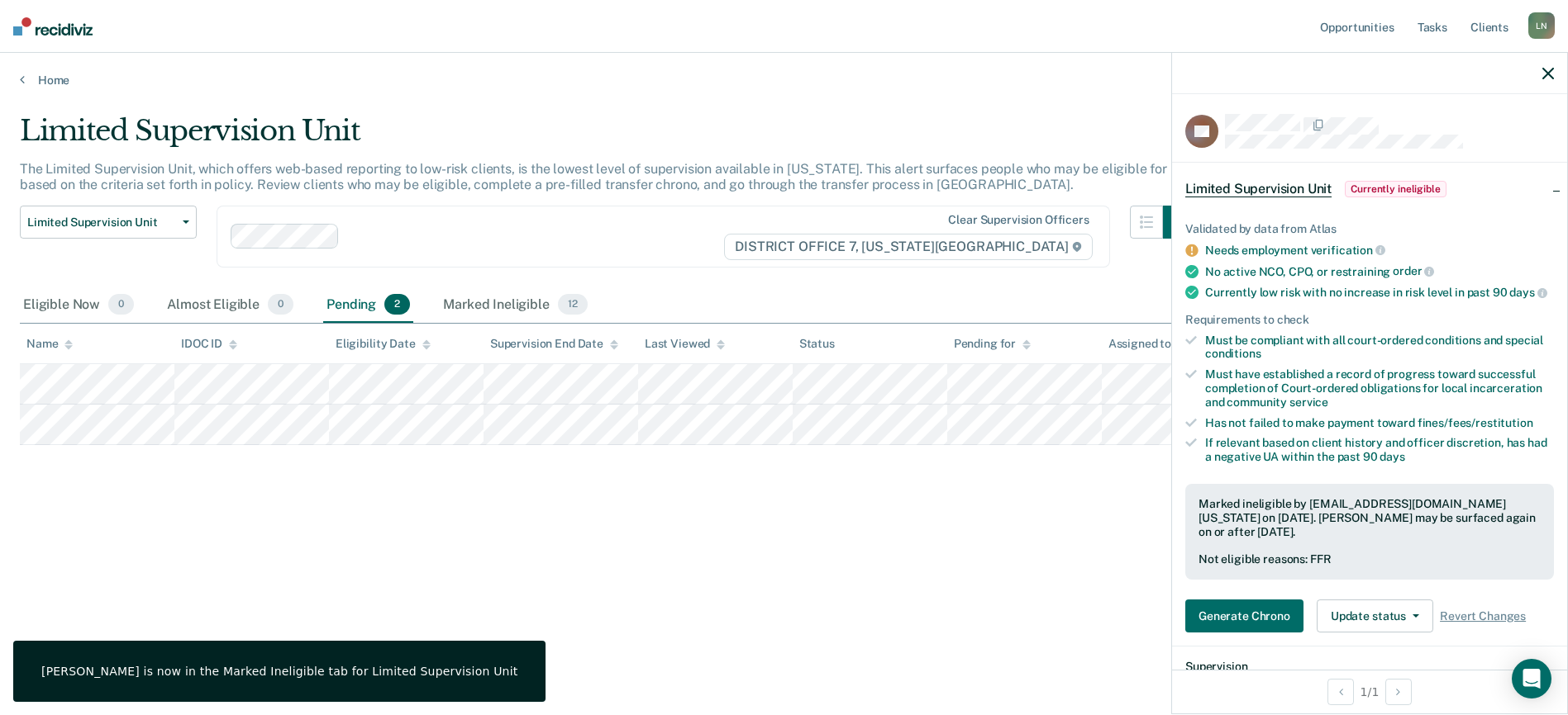
click at [1541, 69] on div at bounding box center [1369, 74] width 395 height 41
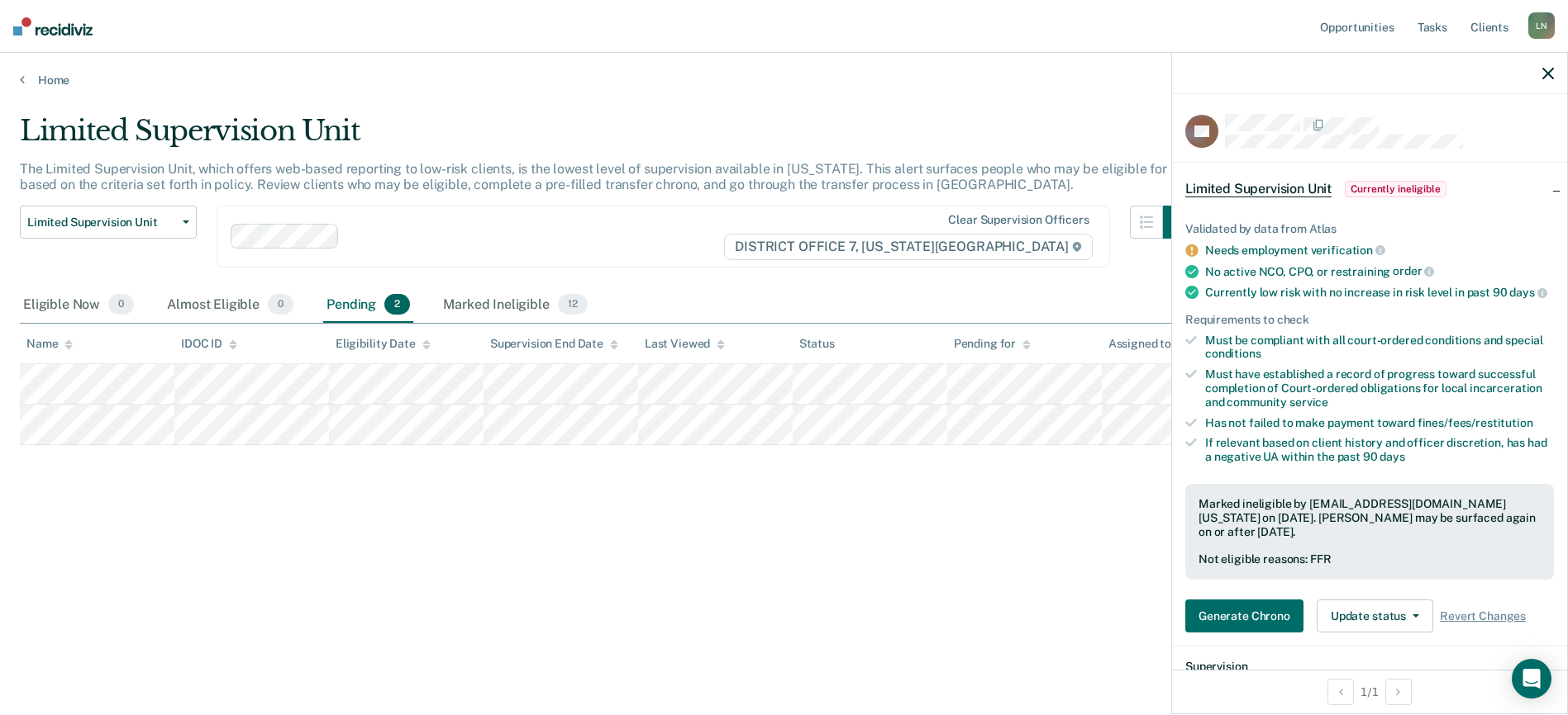
click at [1547, 69] on icon "button" at bounding box center [1548, 74] width 12 height 12
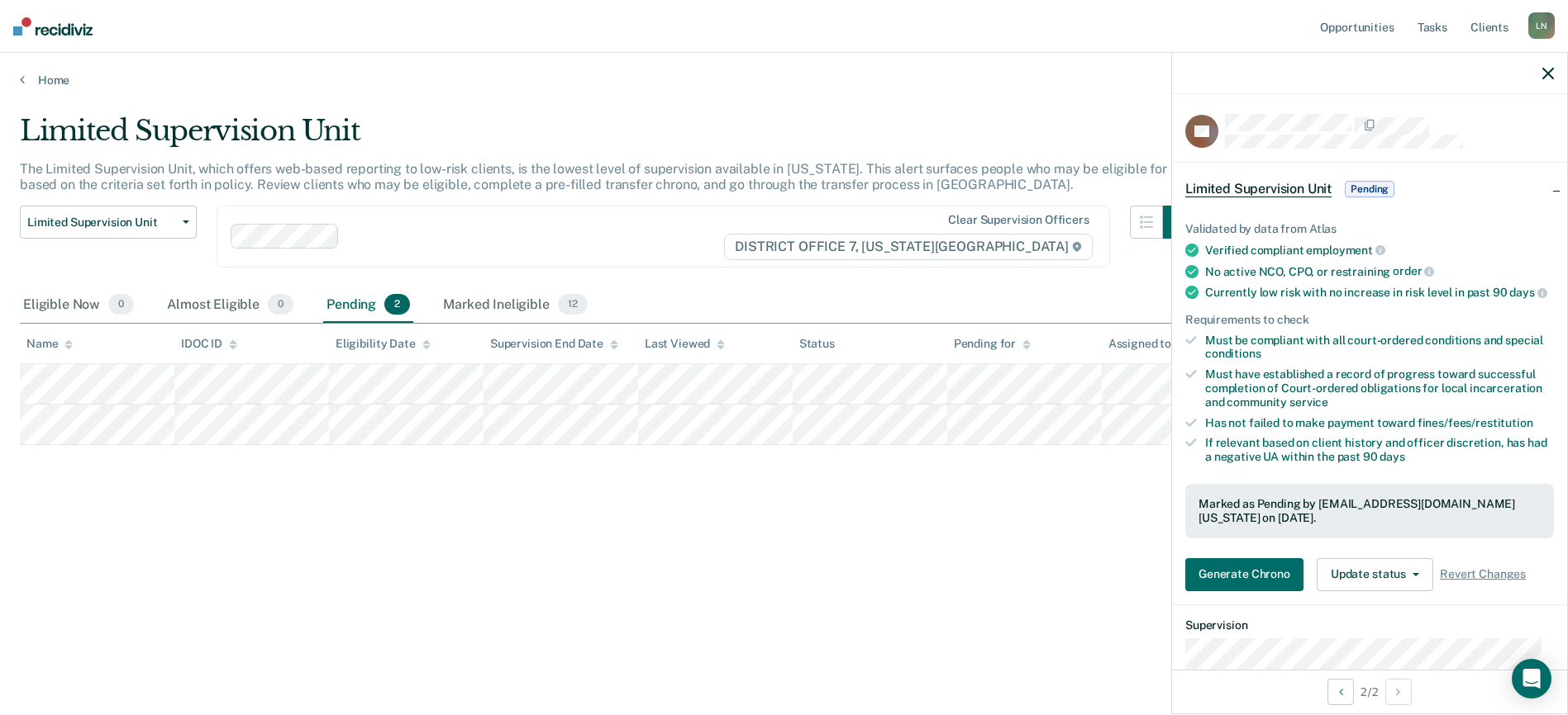
click at [1544, 69] on icon "button" at bounding box center [1548, 74] width 12 height 12
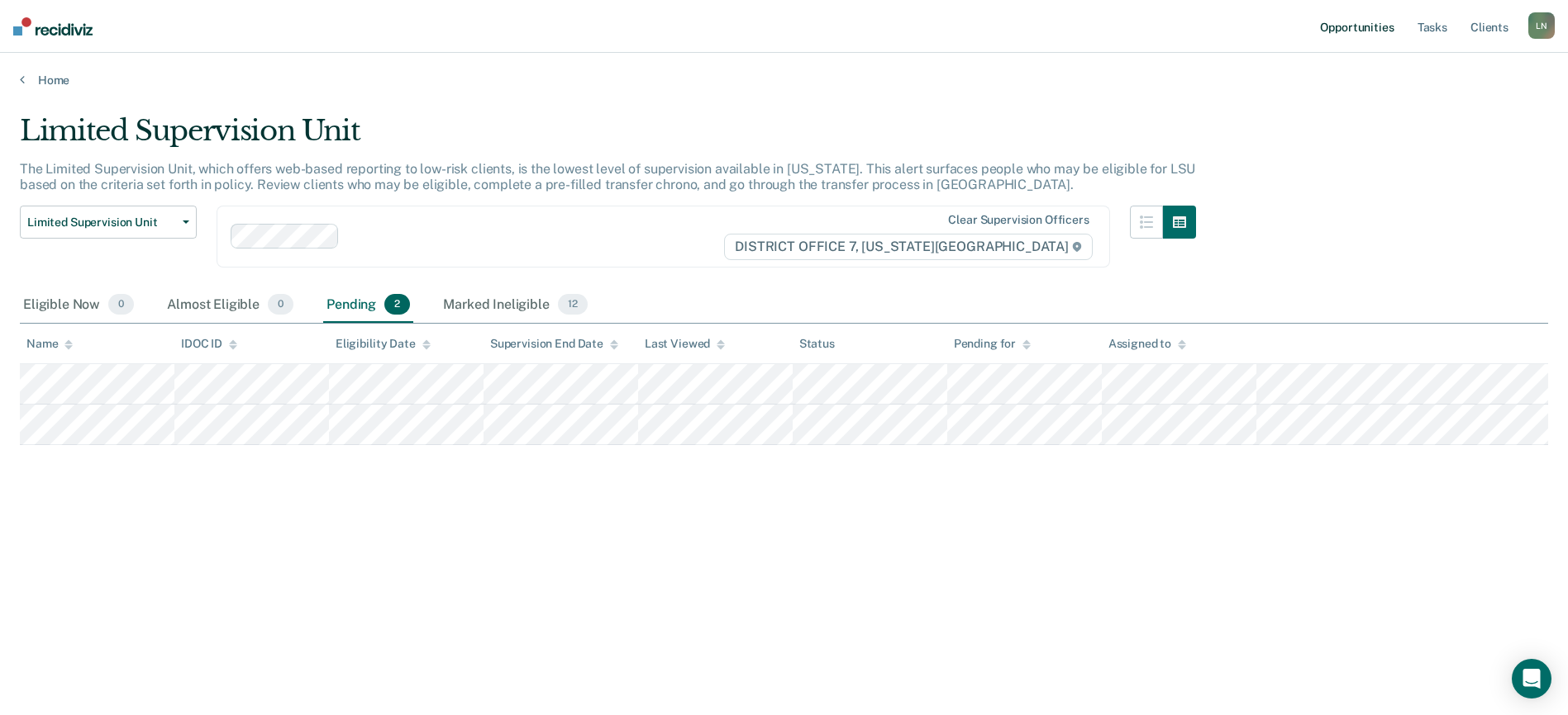
click at [1357, 18] on link "Opportunities" at bounding box center [1356, 27] width 80 height 53
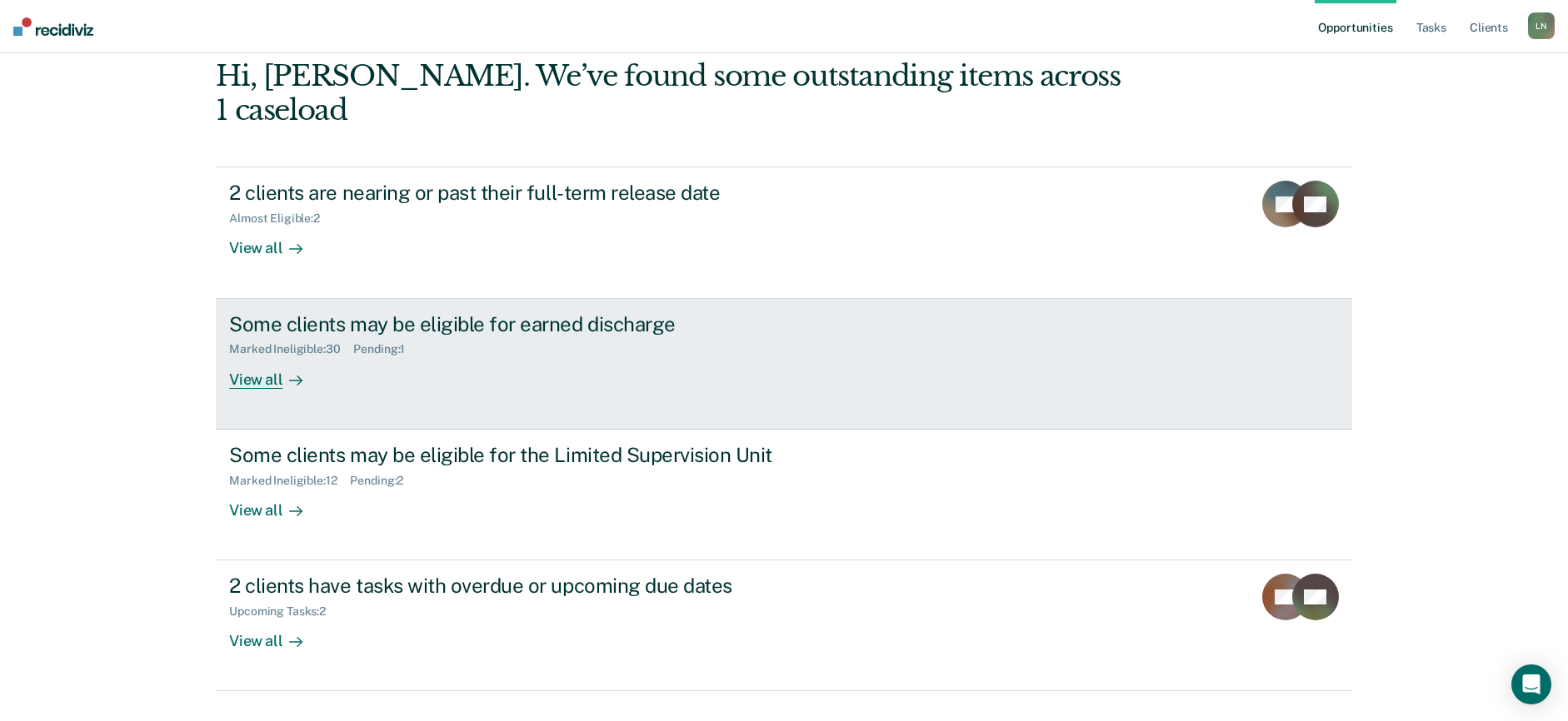
scroll to position [106, 0]
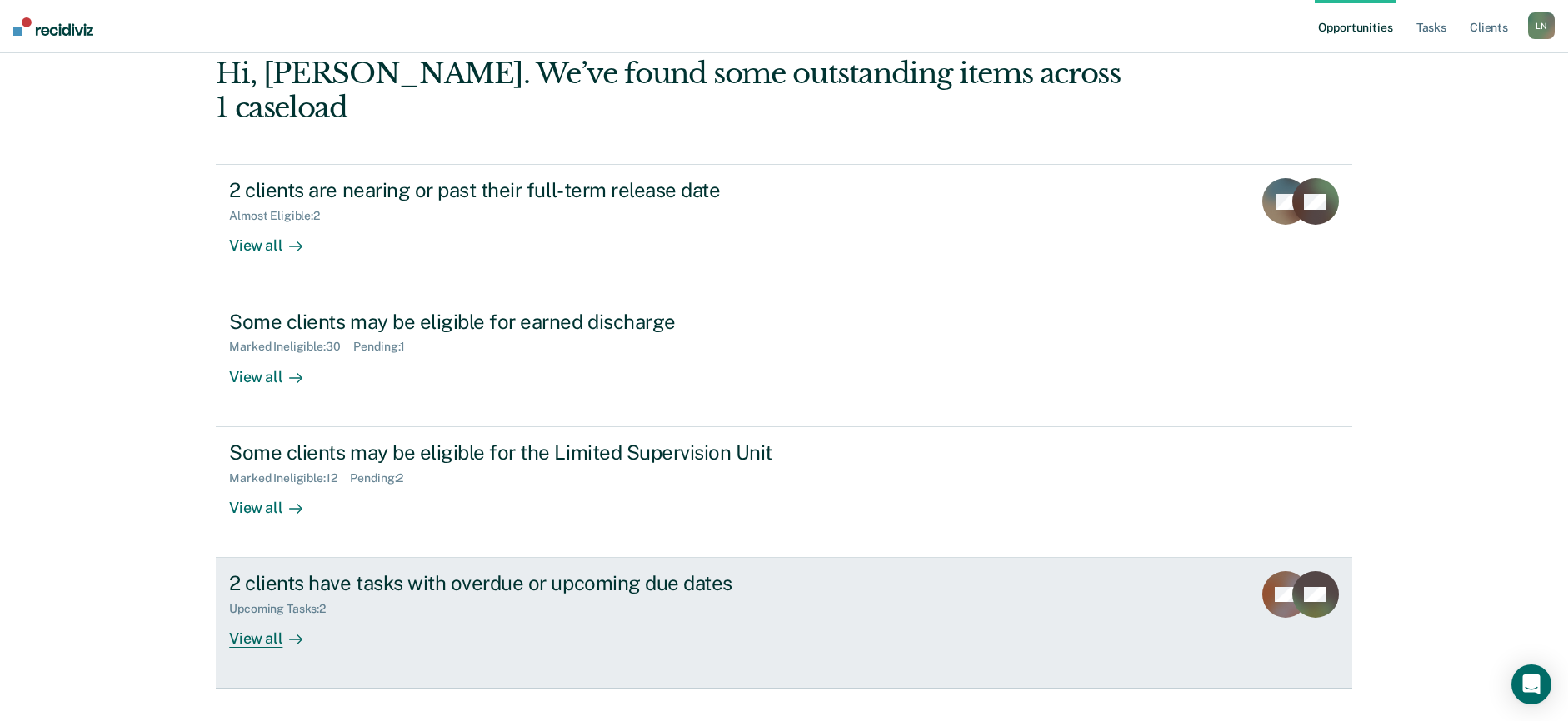
click at [273, 616] on div "View all" at bounding box center [275, 632] width 94 height 32
